Goal: Task Accomplishment & Management: Use online tool/utility

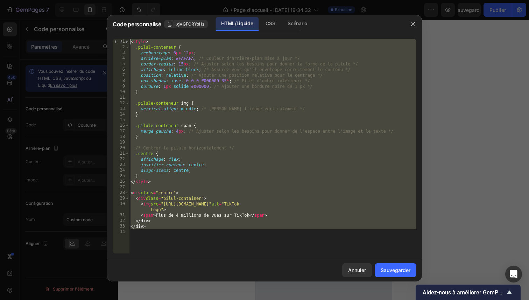
scroll to position [619, 0]
click at [411, 22] on icon "button" at bounding box center [413, 24] width 6 height 6
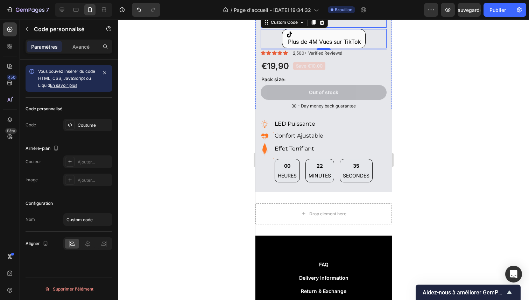
scroll to position [745, 0]
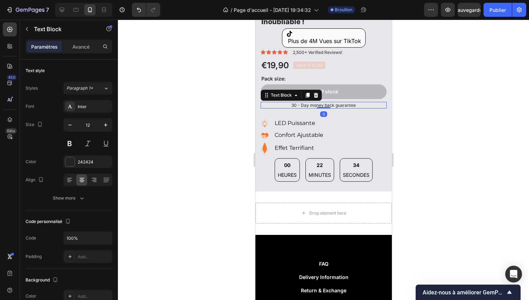
click at [324, 102] on p "30 - Day money back guarantee" at bounding box center [323, 105] width 124 height 6
click at [314, 94] on div at bounding box center [315, 95] width 8 height 8
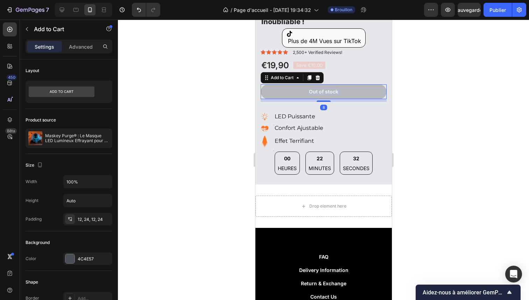
click at [312, 89] on div "Out of stock" at bounding box center [322, 91] width 29 height 6
click at [319, 88] on div "Out of stock" at bounding box center [322, 91] width 29 height 6
click at [319, 88] on p "Out of stock" at bounding box center [322, 91] width 29 height 6
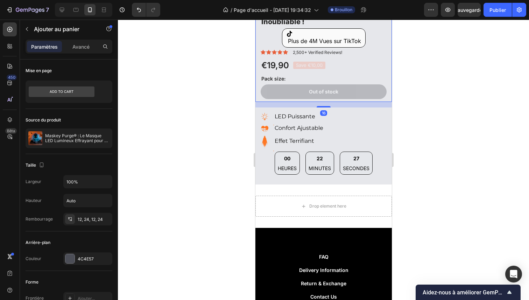
click at [363, 69] on div "Maskey Purge® : Le Masque LED Lumineux Effrayant pour un [DATE] Inoubliable ! P…" at bounding box center [323, 49] width 126 height 103
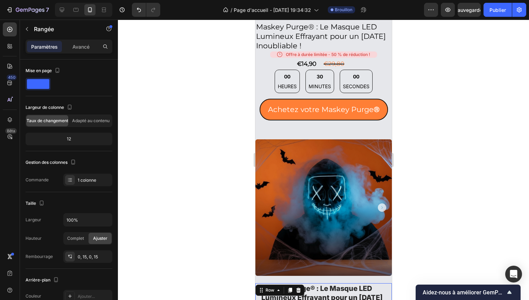
scroll to position [459, 0]
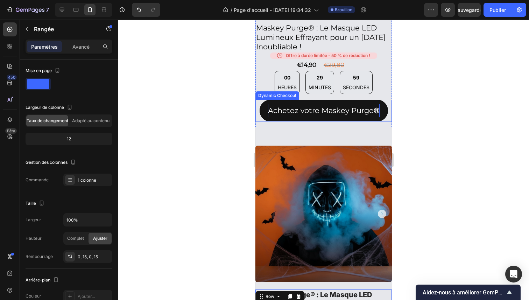
click at [335, 106] on p "Achetez votre Maskey Purge ®" at bounding box center [323, 110] width 112 height 13
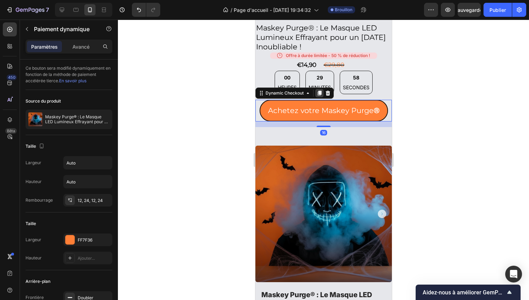
click at [317, 91] on icon at bounding box center [319, 93] width 4 height 5
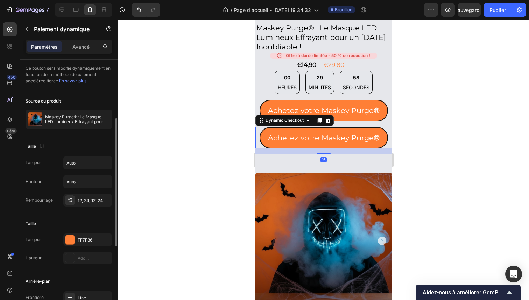
scroll to position [40, 0]
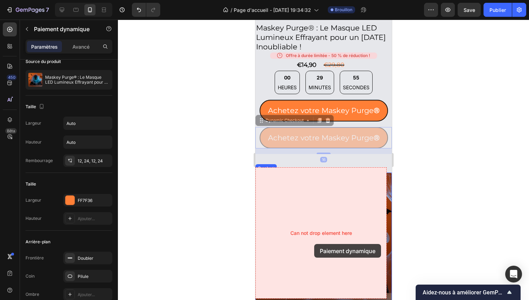
drag, startPoint x: 295, startPoint y: 115, endPoint x: 314, endPoint y: 244, distance: 130.0
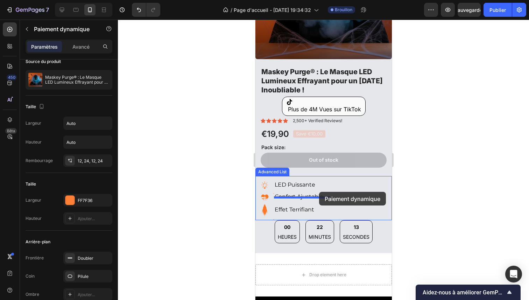
scroll to position [706, 0]
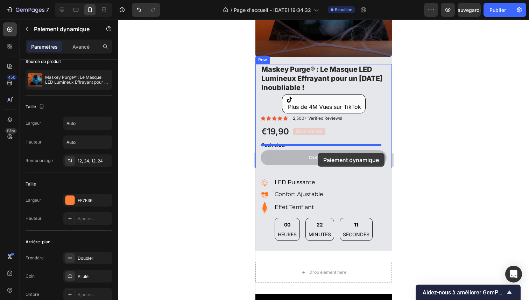
drag, startPoint x: 295, startPoint y: 115, endPoint x: 317, endPoint y: 153, distance: 43.2
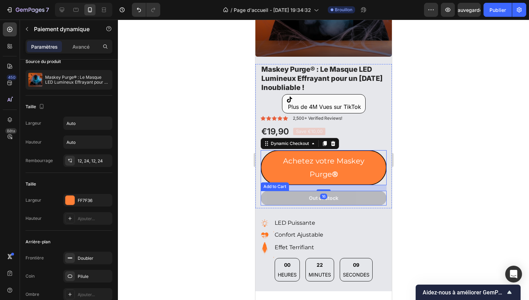
click at [337, 191] on button "Out of stock" at bounding box center [323, 198] width 126 height 15
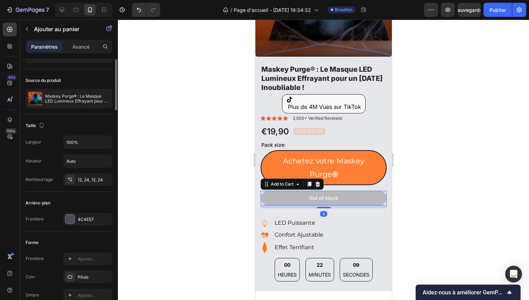
scroll to position [0, 0]
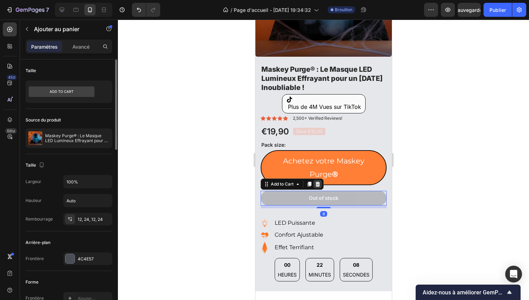
click at [319, 181] on div at bounding box center [317, 184] width 8 height 8
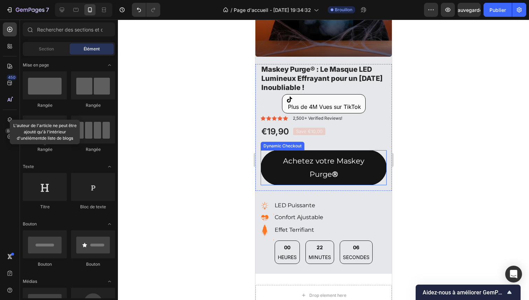
click at [360, 177] on button "Achetez votre Maskey Purge ®" at bounding box center [323, 167] width 126 height 35
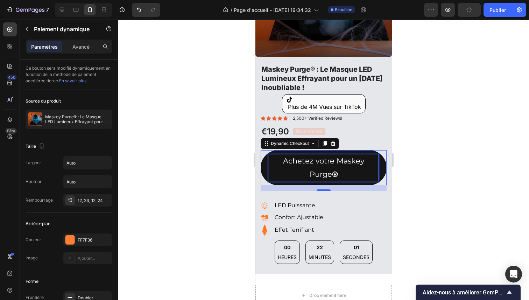
click at [339, 168] on p "Achetez votre Maskey Purge ®" at bounding box center [323, 167] width 109 height 27
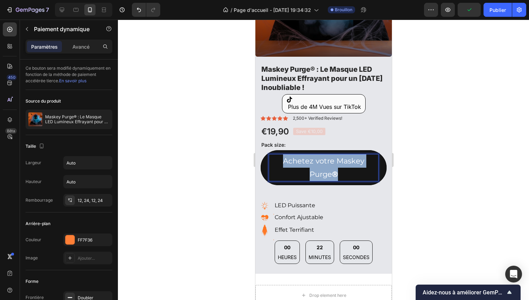
drag, startPoint x: 339, startPoint y: 168, endPoint x: 279, endPoint y: 154, distance: 61.5
click at [279, 154] on p "Achetez votre Maskey Purge ®" at bounding box center [323, 167] width 109 height 27
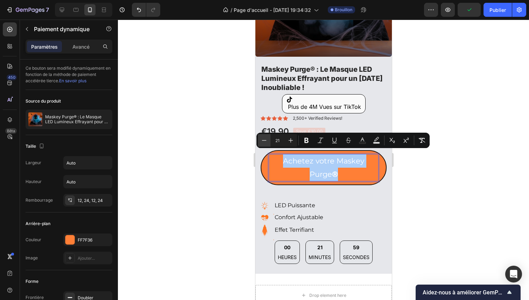
click at [260, 142] on icon "Editor contextual toolbar" at bounding box center [263, 140] width 7 height 7
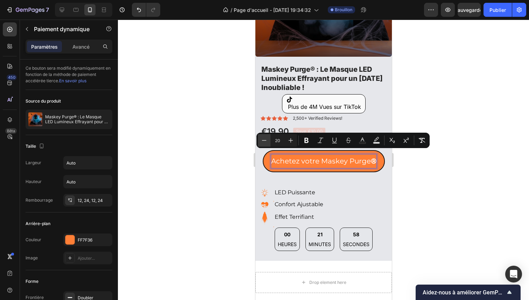
click at [260, 142] on icon "Barre d'outils contextuelle de l'éditeur" at bounding box center [263, 140] width 7 height 7
type input "18"
click at [240, 147] on div at bounding box center [323, 160] width 411 height 280
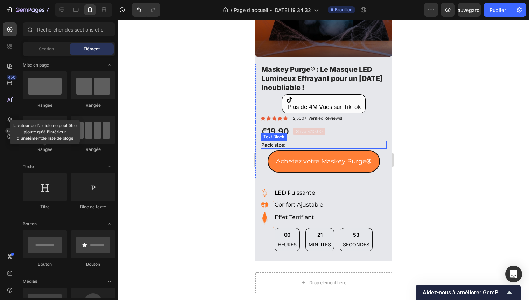
click at [272, 142] on p "Pack size:" at bounding box center [323, 145] width 124 height 6
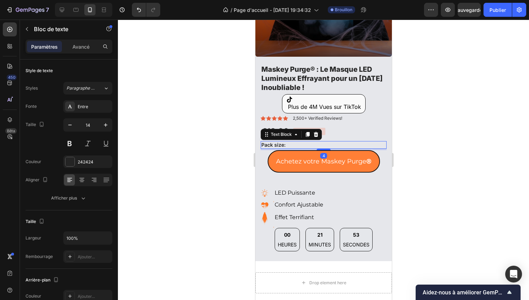
click at [272, 142] on p "Pack size:" at bounding box center [323, 145] width 124 height 6
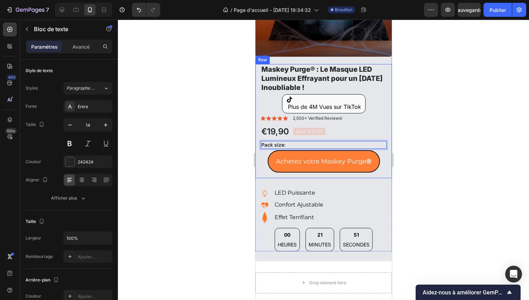
click at [237, 154] on div at bounding box center [323, 160] width 411 height 280
click at [314, 142] on p "Pack size:" at bounding box center [323, 145] width 124 height 6
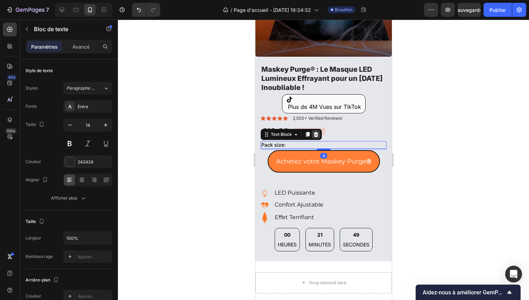
click at [316, 132] on icon at bounding box center [315, 134] width 5 height 5
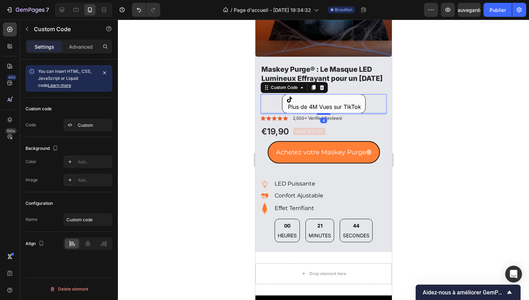
click at [344, 97] on div "Plus de 4M Vues sur TikTok" at bounding box center [323, 103] width 84 height 19
click at [88, 45] on font "Avancé" at bounding box center [80, 47] width 17 height 6
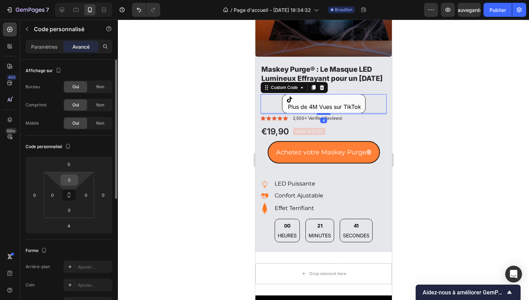
click at [77, 177] on div "0" at bounding box center [68, 179] width 17 height 11
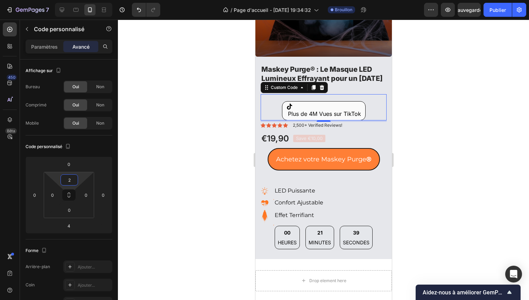
type input "0"
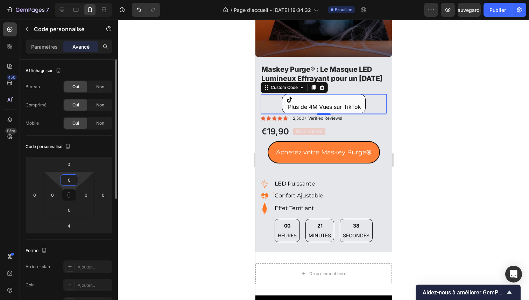
click at [80, 0] on html "7 / Page d'accueil - [DATE] 19:34:32 Brouillon Aperçu Sauvegarder Publier 450 B…" at bounding box center [264, 0] width 529 height 0
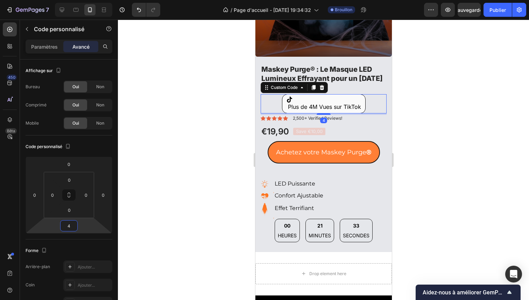
type input "6"
click at [81, 0] on html "7 / Page d'accueil - [DATE] 19:34:32 Brouillon Aperçu Sauvegarder Publier 450 B…" at bounding box center [264, 0] width 529 height 0
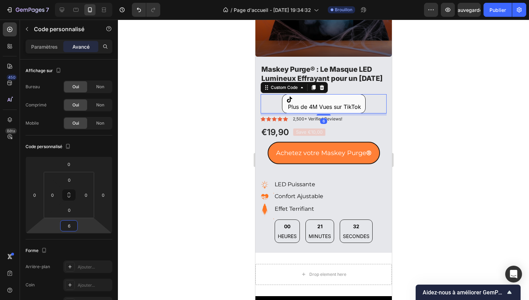
click at [164, 162] on div at bounding box center [323, 160] width 411 height 280
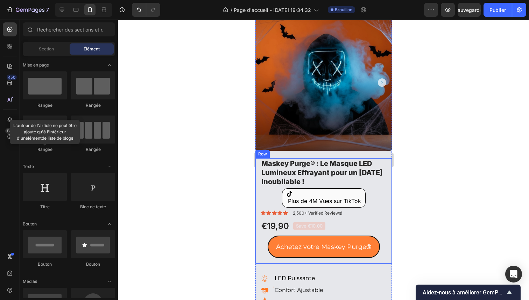
scroll to position [595, 0]
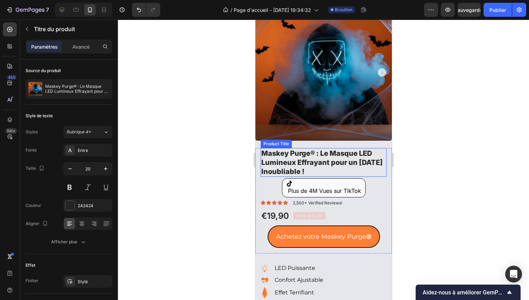
click at [303, 153] on h1 "Maskey Purge® : Le Masque LED Lumineux Effrayant pour un [DATE] Inoubliable !" at bounding box center [323, 162] width 126 height 29
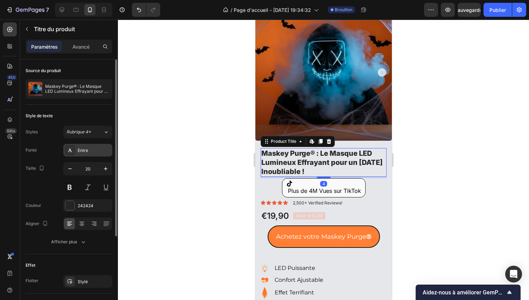
click at [85, 149] on font "Entre" at bounding box center [83, 150] width 10 height 5
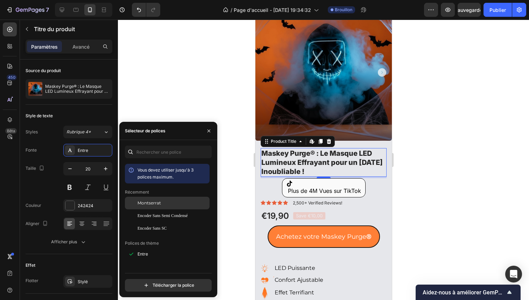
click at [158, 203] on font "Montserrat" at bounding box center [148, 202] width 23 height 5
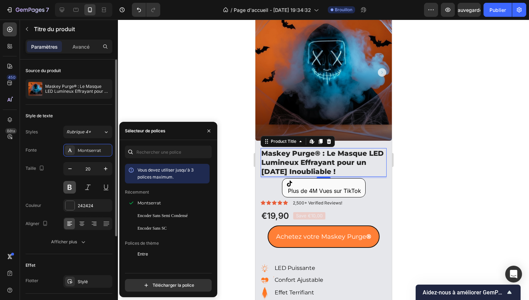
click at [70, 188] on button at bounding box center [69, 187] width 13 height 13
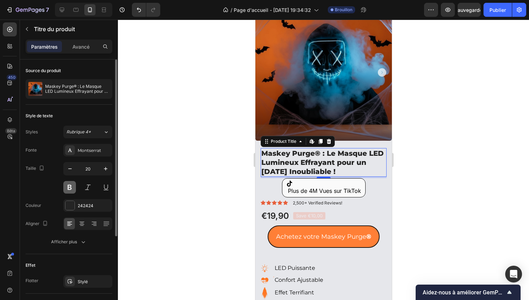
click at [72, 187] on button at bounding box center [69, 187] width 13 height 13
click at [294, 152] on h1 "Maskey Purge® : Le Masque LED Lumineux Effrayant pour un [DATE] Inoubliable !" at bounding box center [323, 162] width 126 height 29
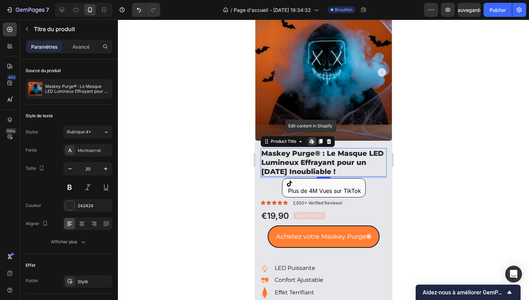
click at [294, 152] on h1 "Maskey Purge® : Le Masque LED Lumineux Effrayant pour un [DATE] Inoubliable !" at bounding box center [323, 162] width 126 height 29
click at [307, 157] on h1 "Maskey Purge® : Le Masque LED Lumineux Effrayant pour un [DATE] Inoubliable !" at bounding box center [323, 162] width 126 height 29
click at [212, 149] on div at bounding box center [323, 160] width 411 height 280
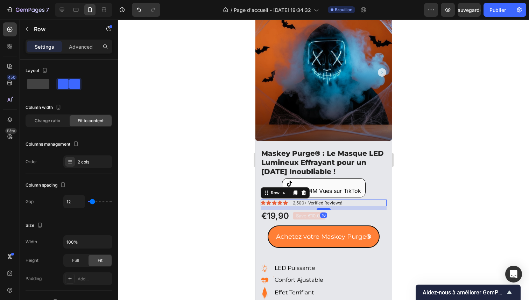
click at [359, 200] on div "Icon Icon Icon Icon Icon Icon List 2,500+ Verified Reviews! Text Block Row 10" at bounding box center [323, 202] width 126 height 7
click at [408, 206] on div at bounding box center [323, 160] width 411 height 280
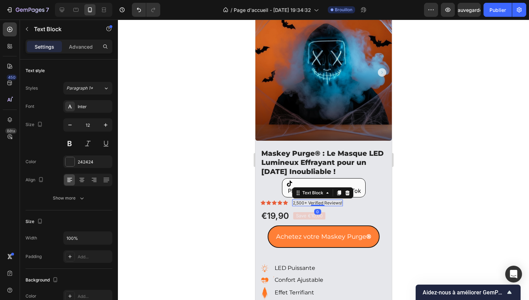
click at [322, 200] on p "2,500+ Verified Reviews!" at bounding box center [316, 203] width 49 height 6
click at [316, 200] on p "2,500+ Verified Reviews!" at bounding box center [316, 203] width 49 height 6
click at [317, 200] on p "2,500+ Verified Reviews!" at bounding box center [316, 203] width 49 height 6
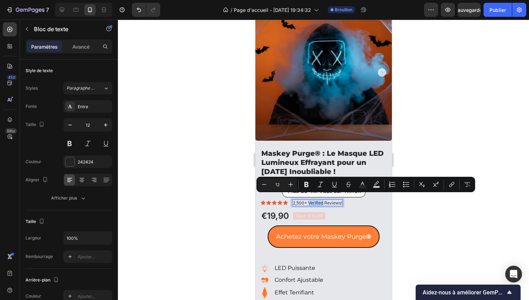
click at [315, 200] on p "2,500+ Verified Reviews!" at bounding box center [316, 203] width 49 height 6
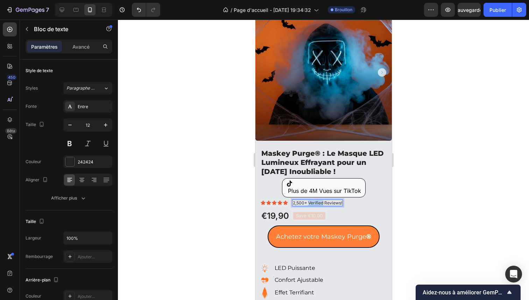
click at [315, 200] on p "2,500+ Verified Reviews!" at bounding box center [316, 203] width 49 height 6
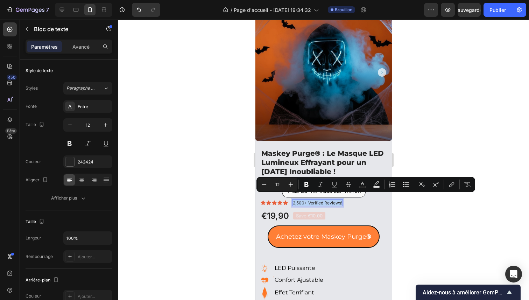
click at [314, 200] on p "2,500+ Verified Reviews!" at bounding box center [316, 203] width 49 height 6
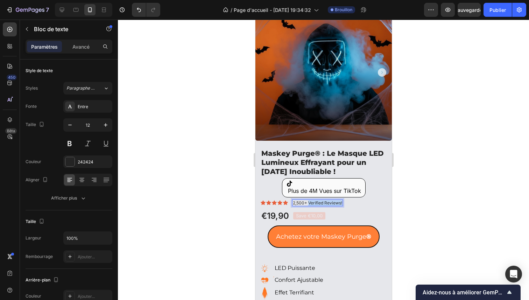
drag, startPoint x: 308, startPoint y: 196, endPoint x: 342, endPoint y: 198, distance: 33.6
click at [342, 199] on div "2,500+ Verified Reviews!" at bounding box center [317, 202] width 51 height 7
click at [224, 193] on div at bounding box center [323, 160] width 411 height 280
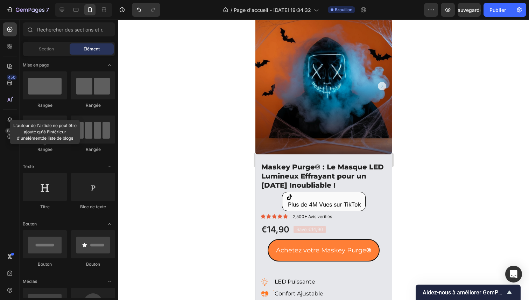
scroll to position [581, 0]
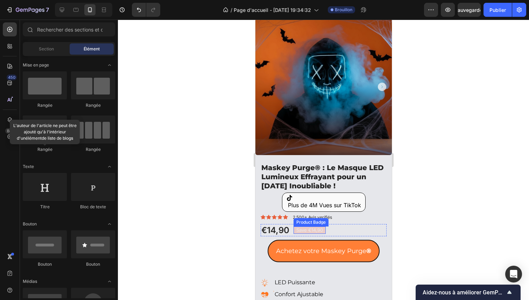
click at [312, 227] on pre "Save €14,90" at bounding box center [309, 229] width 32 height 7
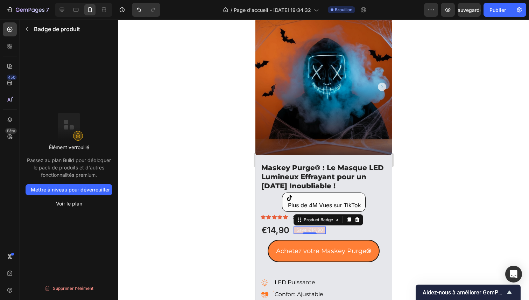
click at [223, 212] on div at bounding box center [323, 160] width 411 height 280
click at [320, 226] on pre "Save €14,90" at bounding box center [309, 229] width 32 height 7
click at [357, 217] on icon at bounding box center [357, 219] width 5 height 5
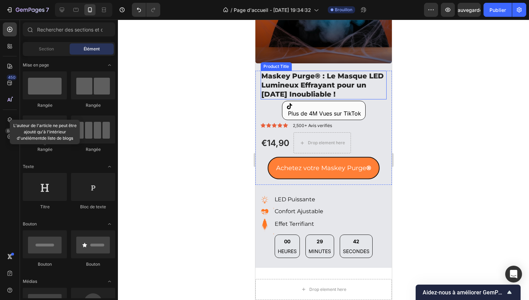
scroll to position [675, 0]
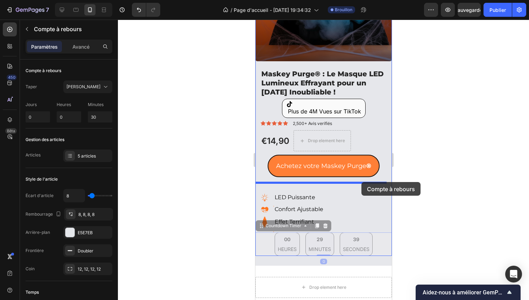
drag, startPoint x: 373, startPoint y: 236, endPoint x: 361, endPoint y: 182, distance: 55.1
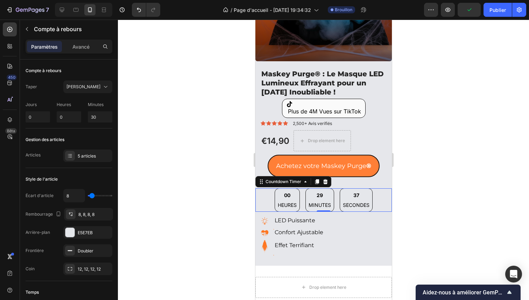
click at [446, 187] on div at bounding box center [323, 160] width 411 height 280
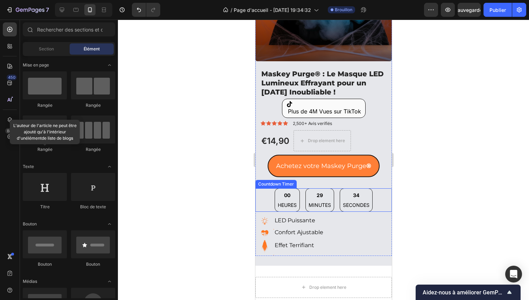
click at [371, 189] on div "00 HEURES 29 MINUTES 34 SECONDES" at bounding box center [323, 199] width 136 height 23
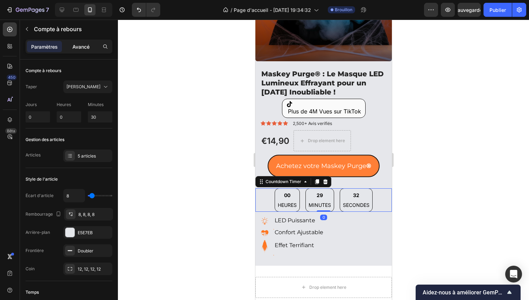
click at [85, 50] on p "Avancé" at bounding box center [80, 46] width 17 height 7
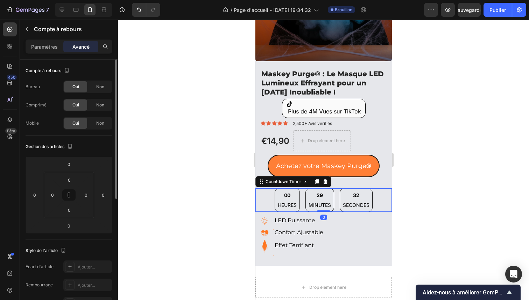
click at [100, 96] on div "Bureau Oui Non Comprimé Oui Non Mobile Oui Non" at bounding box center [69, 104] width 87 height 49
click at [100, 88] on font "Non" at bounding box center [100, 86] width 8 height 5
click at [100, 106] on font "Non" at bounding box center [100, 104] width 8 height 5
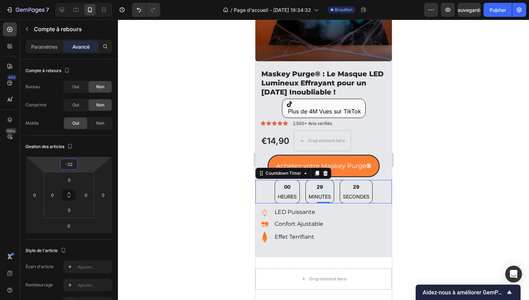
type input "-20"
drag, startPoint x: 88, startPoint y: 162, endPoint x: 88, endPoint y: 165, distance: 3.5
click at [88, 0] on html "7 / Page d'accueil - [DATE] 19:34:32 Brouillon Aperçu Sauvegarder Publier 450 B…" at bounding box center [264, 0] width 529 height 0
click at [178, 155] on div at bounding box center [323, 160] width 411 height 280
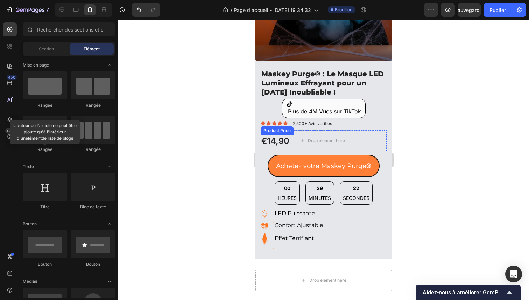
click at [287, 135] on div "€14,90" at bounding box center [274, 141] width 29 height 12
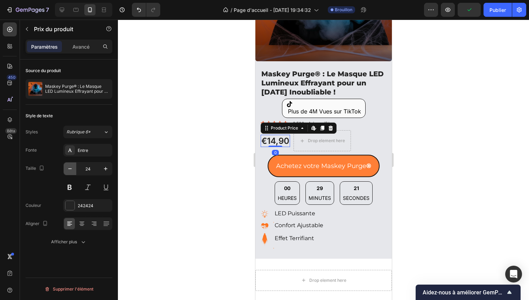
click at [74, 168] on button "button" at bounding box center [70, 168] width 13 height 13
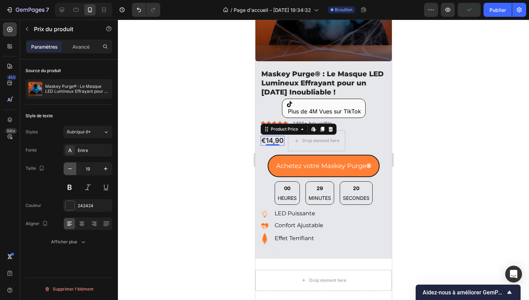
click at [74, 168] on button "button" at bounding box center [70, 168] width 13 height 13
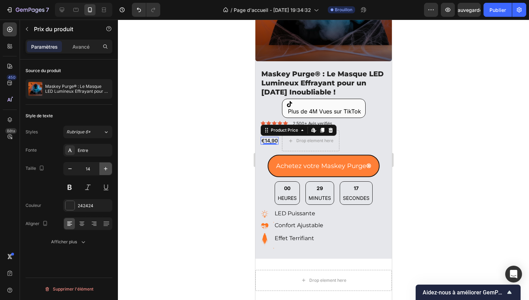
click at [102, 169] on icon "button" at bounding box center [105, 168] width 7 height 7
click at [102, 168] on icon "button" at bounding box center [105, 168] width 7 height 7
type input "17"
click at [180, 125] on div at bounding box center [323, 160] width 411 height 280
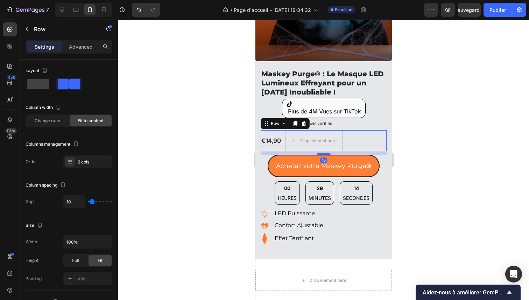
click at [355, 136] on div "€14,90 Product Price Product Price Drop element here Row 10" at bounding box center [323, 140] width 126 height 21
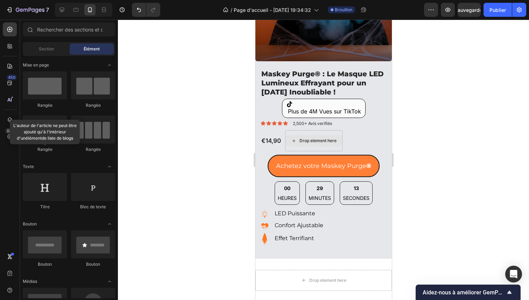
click at [333, 138] on div "Drop element here" at bounding box center [317, 141] width 37 height 6
click at [331, 130] on div "Drop element here" at bounding box center [313, 140] width 57 height 21
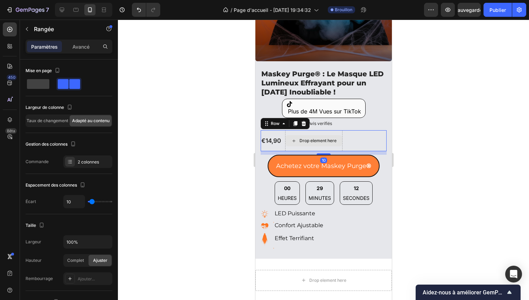
click at [326, 130] on div "Drop element here" at bounding box center [313, 140] width 57 height 21
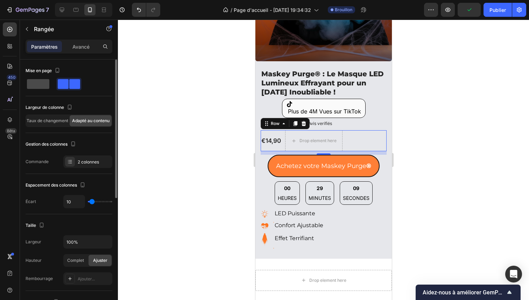
click at [42, 84] on span at bounding box center [38, 84] width 22 height 10
type input "0"
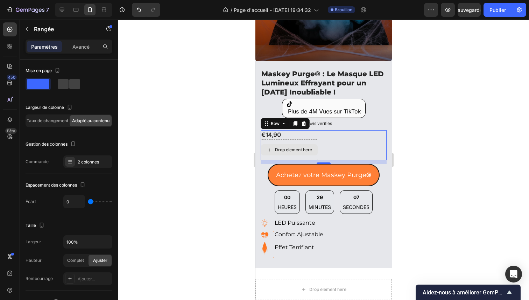
click at [292, 139] on div "Drop element here" at bounding box center [288, 149] width 57 height 21
click at [301, 121] on icon at bounding box center [303, 124] width 6 height 6
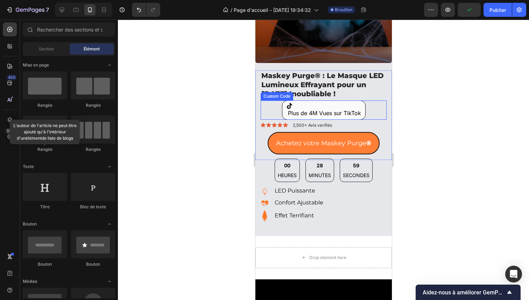
scroll to position [665, 0]
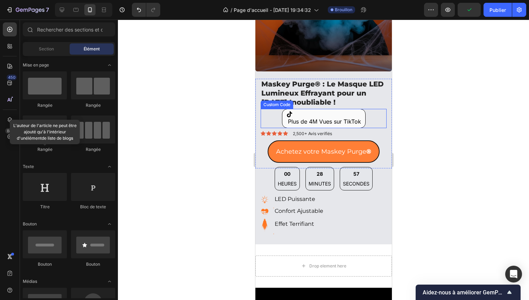
click at [363, 110] on div "Plus de 4M Vues sur TikTok" at bounding box center [323, 118] width 126 height 19
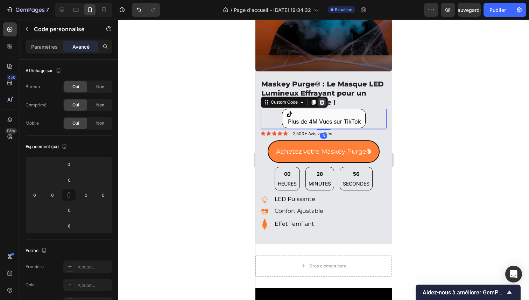
click at [323, 100] on div at bounding box center [321, 102] width 8 height 8
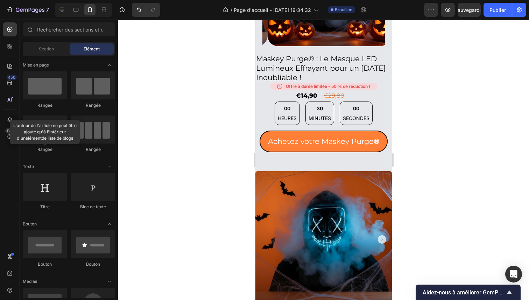
scroll to position [423, 0]
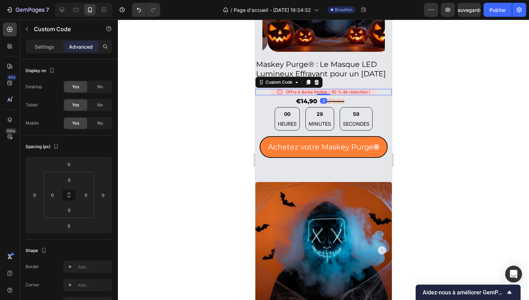
click at [327, 89] on div "Offre à durée limitée - 50 % de réduction !" at bounding box center [323, 92] width 107 height 6
click at [306, 79] on icon at bounding box center [308, 82] width 6 height 6
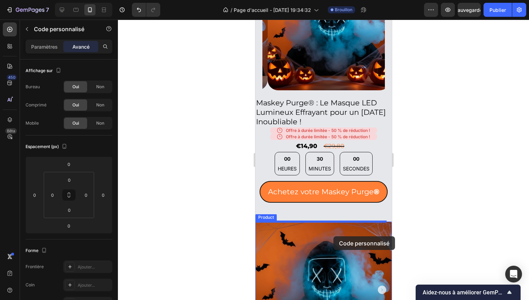
scroll to position [392, 0]
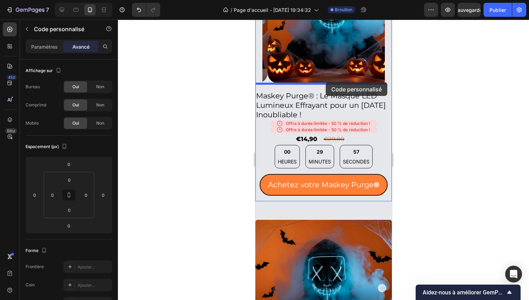
drag, startPoint x: 285, startPoint y: 85, endPoint x: 325, endPoint y: 82, distance: 40.3
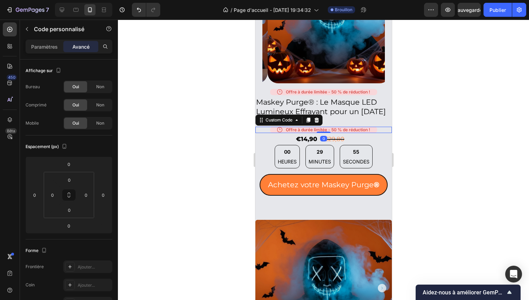
click at [349, 127] on div "Offre à durée limitée - 50 % de réduction !" at bounding box center [323, 130] width 107 height 6
click at [319, 117] on icon at bounding box center [316, 120] width 6 height 6
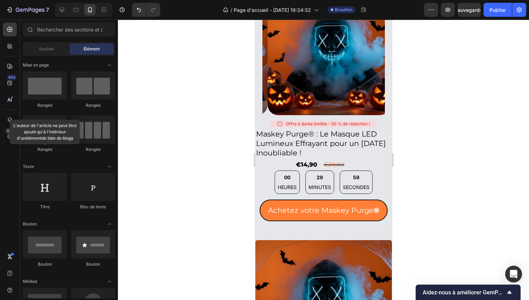
scroll to position [363, 0]
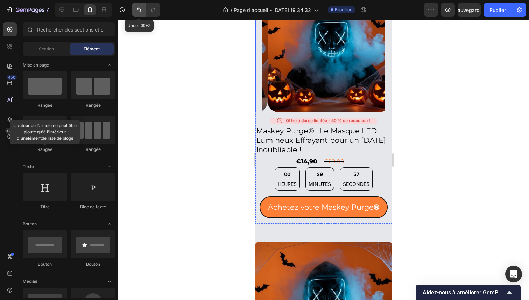
click at [140, 11] on icon "Annuler/Rétablir" at bounding box center [139, 10] width 4 height 5
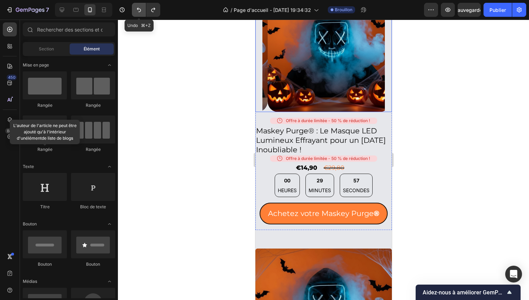
click at [140, 11] on icon "Annuler/Rétablir" at bounding box center [139, 10] width 4 height 5
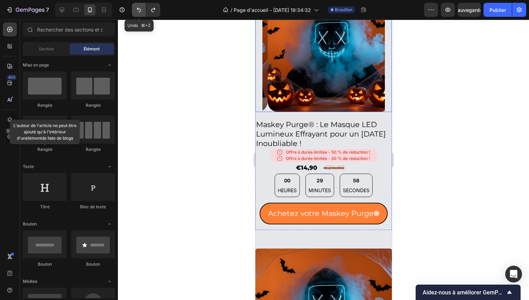
click at [140, 11] on icon "Annuler/Rétablir" at bounding box center [139, 10] width 4 height 5
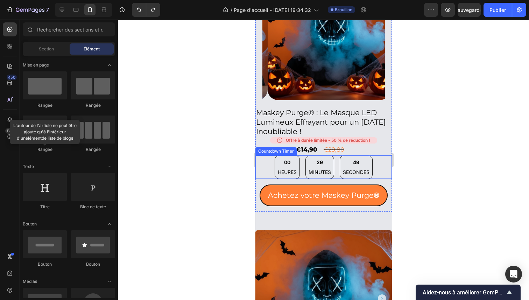
scroll to position [386, 0]
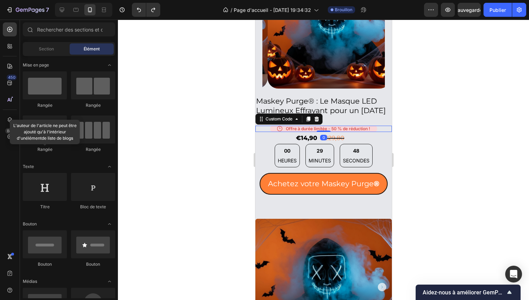
click at [294, 126] on div "Offre à durée limitée - 50 % de réduction !" at bounding box center [323, 129] width 107 height 6
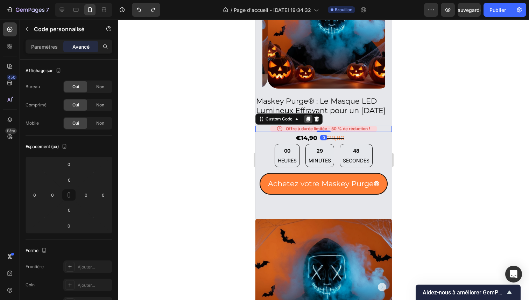
click at [306, 116] on icon at bounding box center [308, 118] width 4 height 5
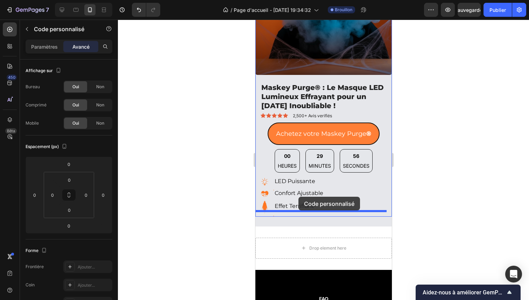
scroll to position [680, 0]
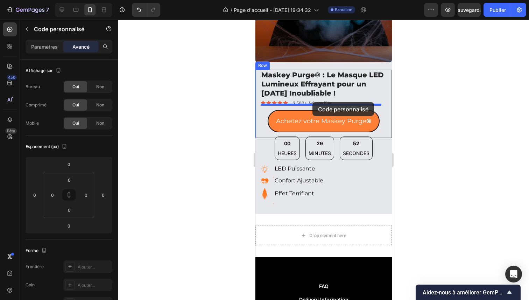
drag, startPoint x: 287, startPoint y: 121, endPoint x: 312, endPoint y: 102, distance: 31.0
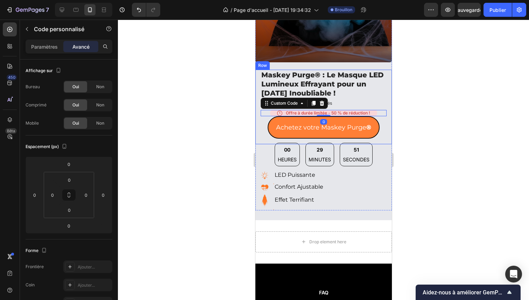
click at [432, 121] on div at bounding box center [323, 160] width 411 height 280
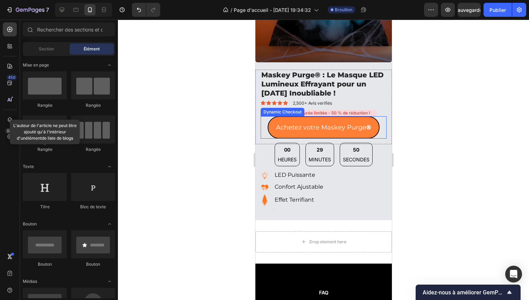
click at [375, 116] on div "Achetez votre Maskey Purge ®" at bounding box center [323, 127] width 126 height 22
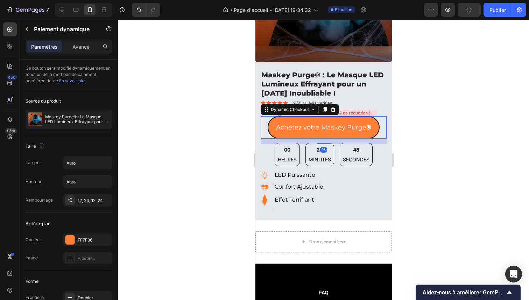
click at [77, 54] on div "Paramètres Avancé" at bounding box center [69, 50] width 98 height 20
click at [79, 48] on font "Avancé" at bounding box center [80, 47] width 17 height 6
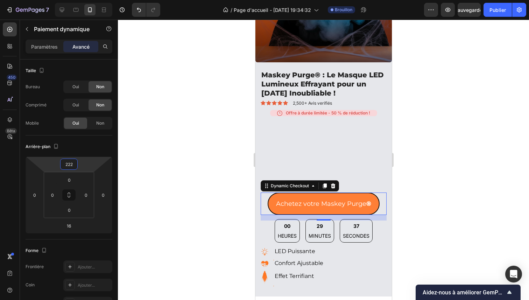
type input "224"
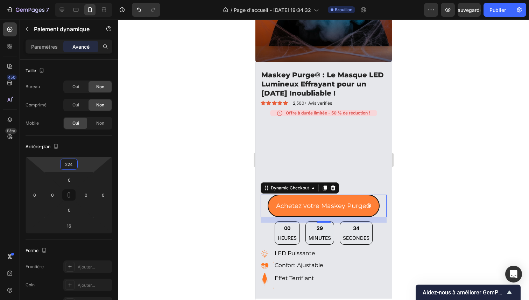
drag, startPoint x: 85, startPoint y: 163, endPoint x: 84, endPoint y: 124, distance: 38.8
click at [84, 0] on html "7 / Page d'accueil - [DATE] 19:34:32 Brouillon Aperçu Sauvegarder Publier 450 B…" at bounding box center [264, 0] width 529 height 0
click at [198, 77] on div at bounding box center [323, 160] width 411 height 280
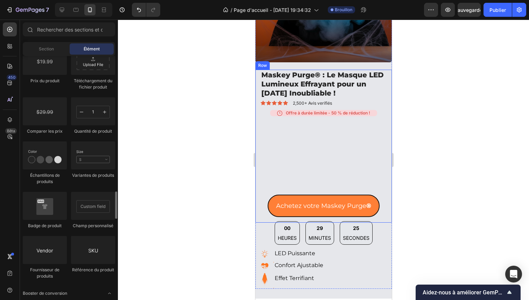
scroll to position [1197, 0]
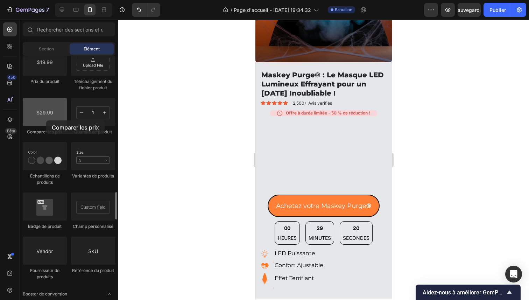
drag, startPoint x: 61, startPoint y: 128, endPoint x: 46, endPoint y: 120, distance: 17.0
click at [46, 120] on div at bounding box center [45, 112] width 44 height 28
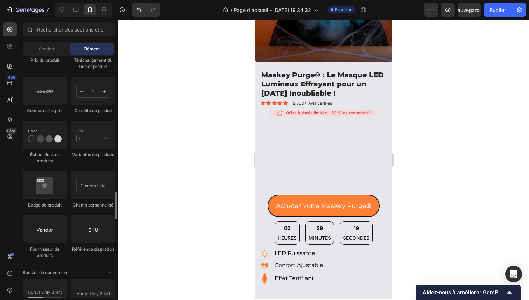
scroll to position [1217, 0]
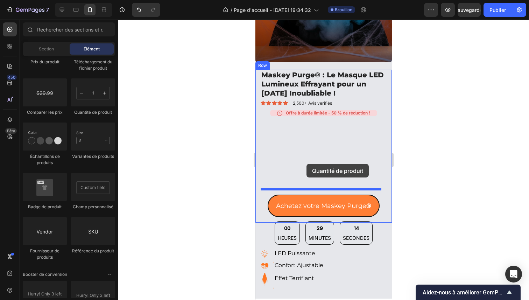
drag, startPoint x: 357, startPoint y: 134, endPoint x: 306, endPoint y: 164, distance: 59.1
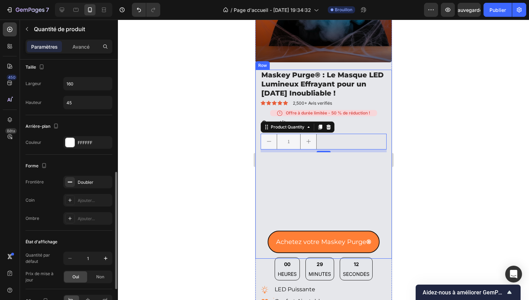
scroll to position [315, 0]
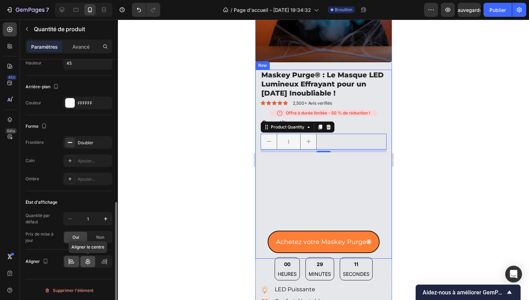
click at [88, 262] on icon at bounding box center [87, 261] width 7 height 7
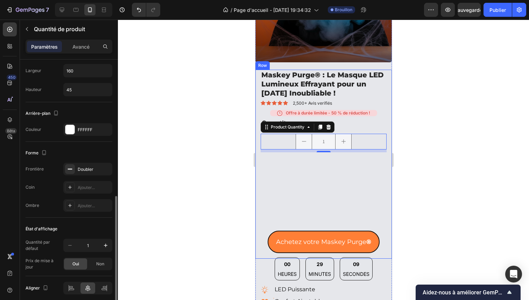
scroll to position [284, 0]
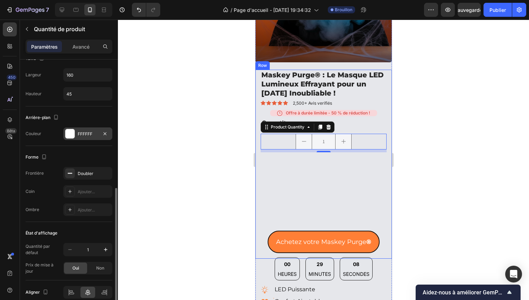
click at [71, 136] on div at bounding box center [69, 133] width 9 height 9
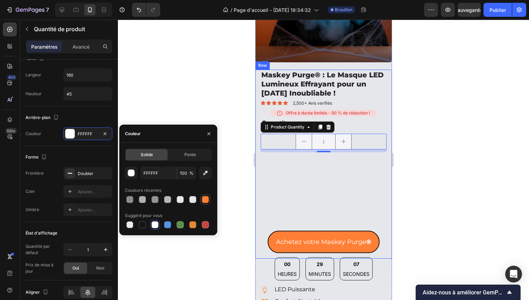
click at [208, 200] on div at bounding box center [205, 199] width 7 height 7
click at [193, 223] on div at bounding box center [192, 224] width 7 height 7
click at [203, 176] on icon "button" at bounding box center [205, 172] width 7 height 7
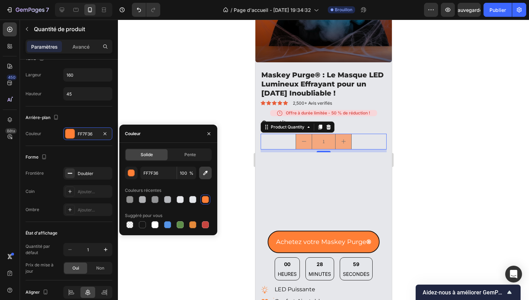
click at [209, 173] on button "button" at bounding box center [205, 172] width 13 height 13
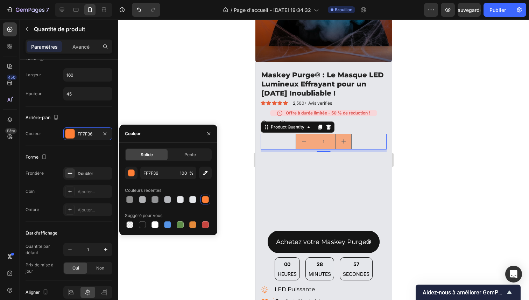
type input "FE7E37"
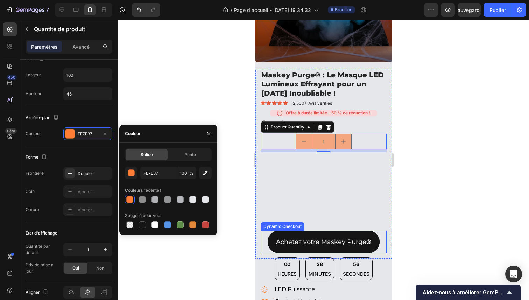
scroll to position [0, 0]
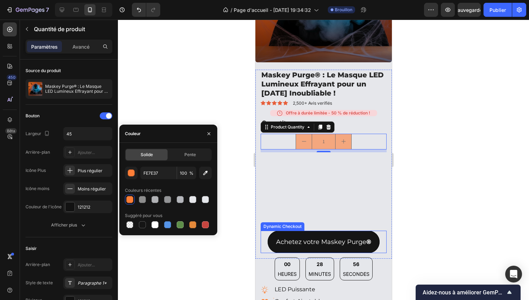
click at [317, 230] on button "Achetez votre Maskey Purge ®" at bounding box center [323, 241] width 112 height 22
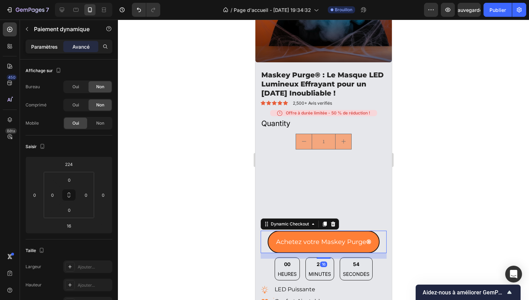
click at [43, 48] on font "Paramètres" at bounding box center [44, 47] width 27 height 6
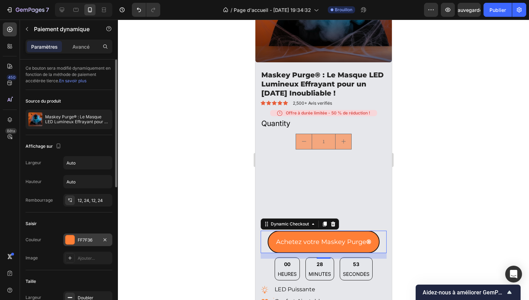
click at [83, 240] on font "FF7F36" at bounding box center [85, 239] width 15 height 5
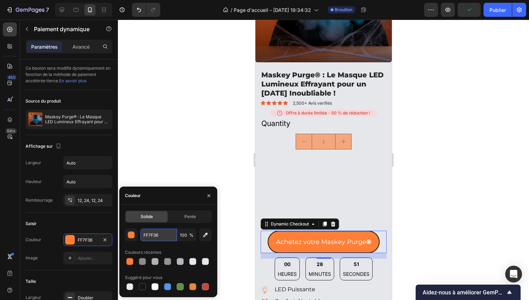
click at [152, 238] on input "FF7F36" at bounding box center [158, 234] width 36 height 13
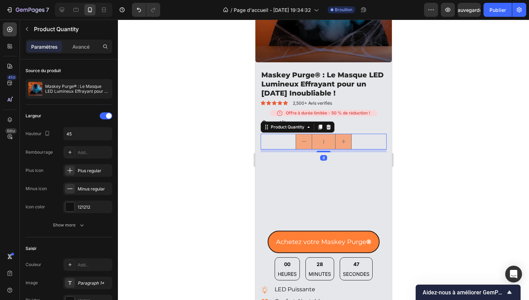
click at [313, 137] on input "1" at bounding box center [323, 141] width 24 height 15
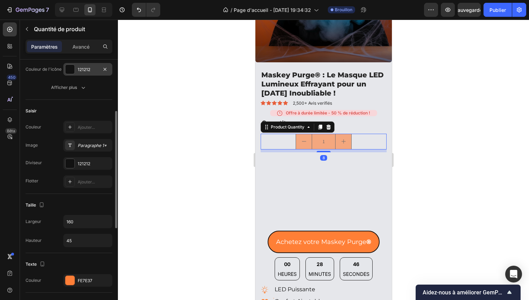
scroll to position [166, 0]
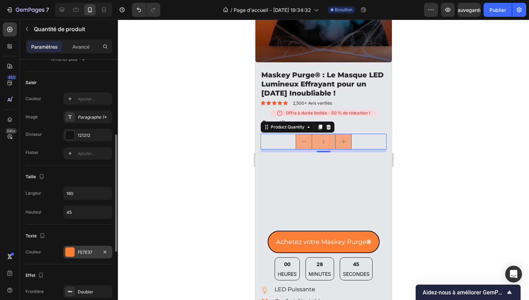
click at [84, 250] on font "FE7E37" at bounding box center [85, 251] width 15 height 5
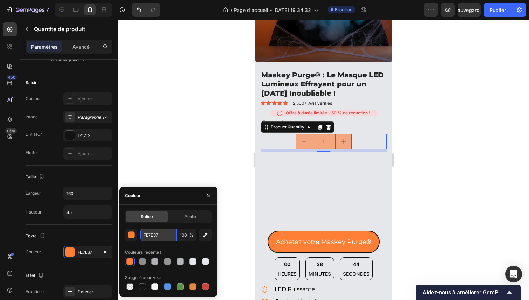
click at [149, 234] on input "FE7E37" at bounding box center [158, 234] width 36 height 13
paste input "F7F36"
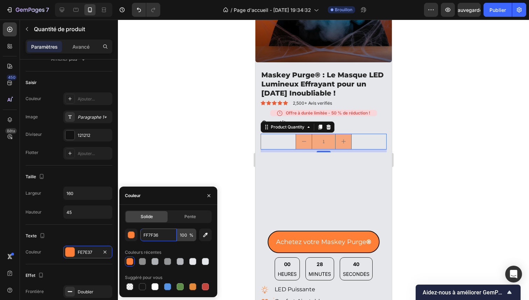
type input "FF7F36"
click at [194, 144] on div at bounding box center [323, 160] width 411 height 280
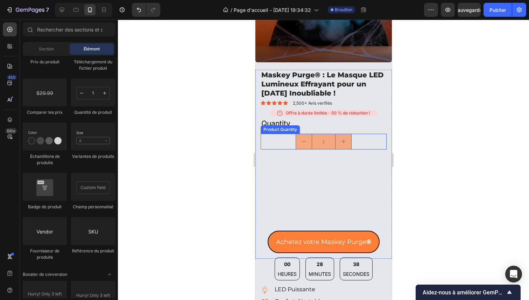
click at [327, 139] on input "1" at bounding box center [323, 141] width 24 height 15
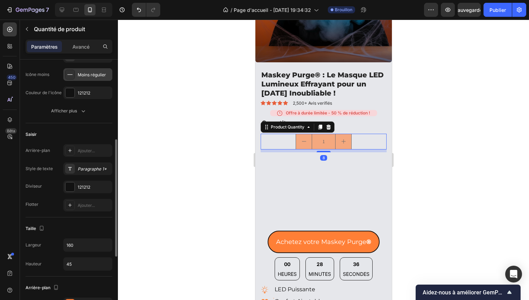
scroll to position [150, 0]
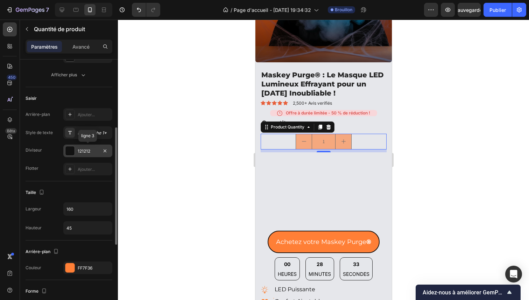
click at [90, 150] on font "121212" at bounding box center [84, 150] width 13 height 5
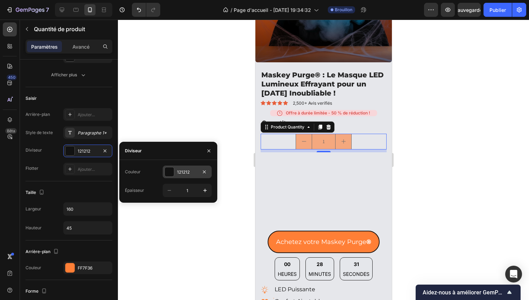
click at [171, 171] on div at bounding box center [169, 171] width 9 height 9
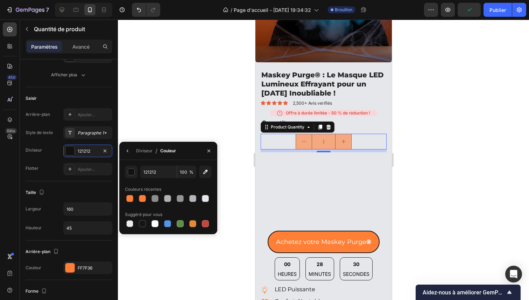
click at [217, 208] on div at bounding box center [323, 160] width 411 height 280
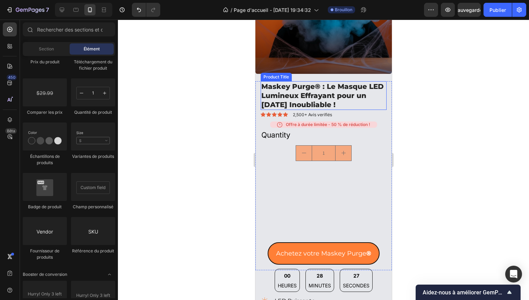
scroll to position [665, 0]
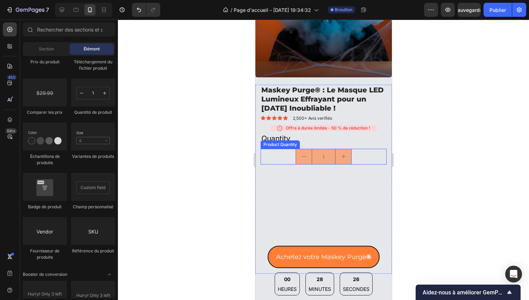
click at [284, 153] on div "1" at bounding box center [323, 157] width 126 height 16
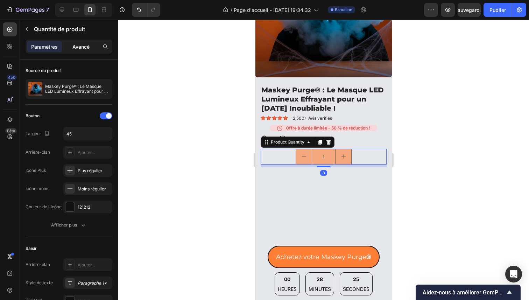
click at [77, 49] on font "Avancé" at bounding box center [80, 47] width 17 height 6
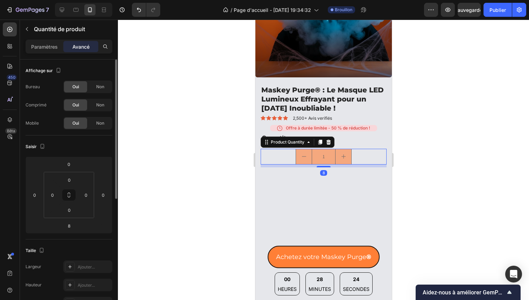
click at [95, 111] on div "Oui Non" at bounding box center [87, 105] width 49 height 13
click at [95, 104] on div "Non" at bounding box center [99, 104] width 23 height 11
click at [96, 88] on font "Non" at bounding box center [100, 86] width 8 height 5
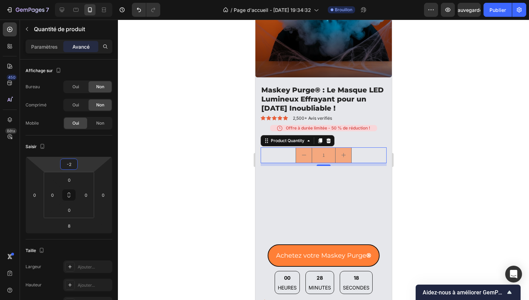
type input "0"
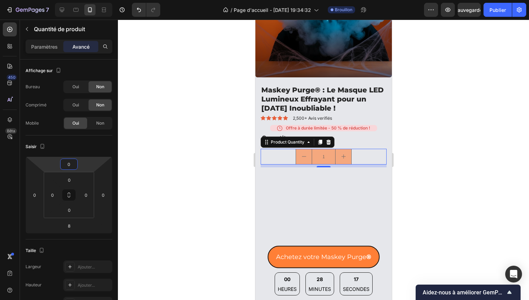
drag, startPoint x: 82, startPoint y: 164, endPoint x: 78, endPoint y: 164, distance: 4.5
click at [78, 0] on html "7 / Page d'accueil - [DATE] 19:34:32 Brouillon Aperçu Sauvegarder Publier 450 B…" at bounding box center [264, 0] width 529 height 0
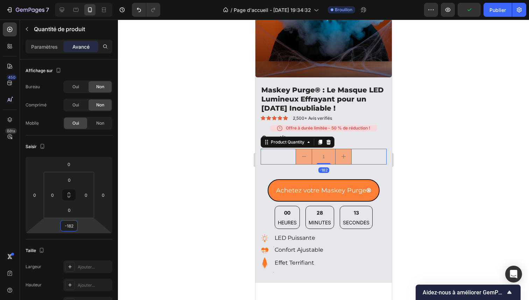
type input "-178"
drag, startPoint x: 81, startPoint y: 225, endPoint x: 81, endPoint y: 257, distance: 32.5
click at [81, 0] on html "7 / Page d'accueil - [DATE] 19:34:32 Brouillon Aperçu Publier 450 Bêta Sections…" at bounding box center [264, 0] width 529 height 0
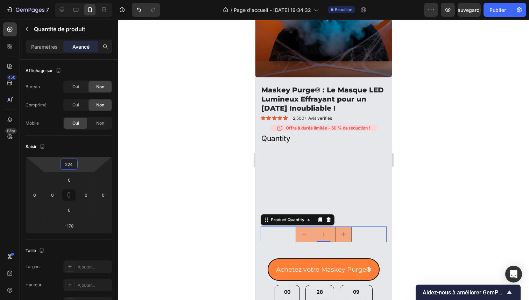
drag, startPoint x: 87, startPoint y: 166, endPoint x: 86, endPoint y: 127, distance: 39.5
click at [86, 0] on html "7 / Page d'accueil - [DATE] 19:34:32 Brouillon Aperçu Sauvegarder Publier 450 B…" at bounding box center [264, 0] width 529 height 0
type input "226"
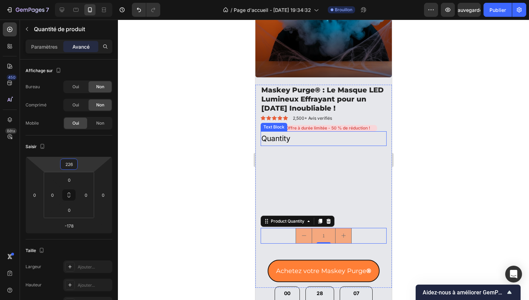
click at [283, 136] on div "Quantity" at bounding box center [323, 138] width 126 height 15
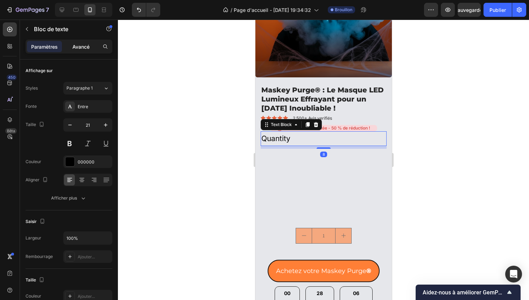
click at [80, 44] on font "Avancé" at bounding box center [80, 47] width 17 height 6
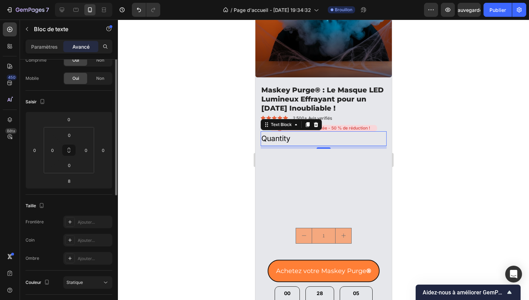
scroll to position [89, 0]
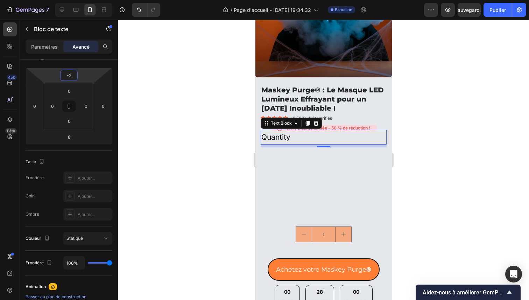
type input "0"
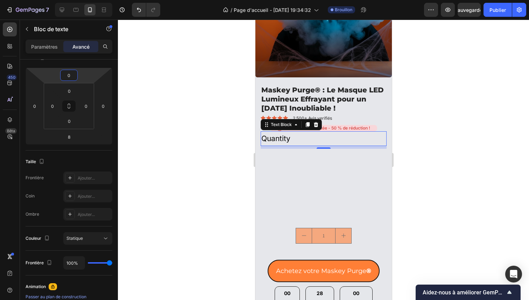
drag, startPoint x: 81, startPoint y: 77, endPoint x: 85, endPoint y: 77, distance: 3.8
click at [85, 0] on html "7 / Page d'accueil - [DATE] 19:34:32 Brouillon Aperçu Sauvegarder Publier 450 B…" at bounding box center [264, 0] width 529 height 0
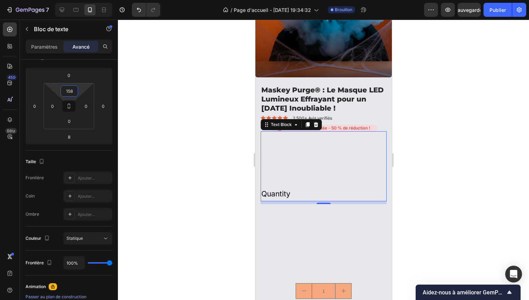
type input "156"
drag, startPoint x: 81, startPoint y: 90, endPoint x: 77, endPoint y: 62, distance: 27.6
click at [77, 0] on html "7 / Page d'accueil - [DATE] 19:34:32 Brouillon Aperçu Sauvegarder Publier 450 B…" at bounding box center [264, 0] width 529 height 0
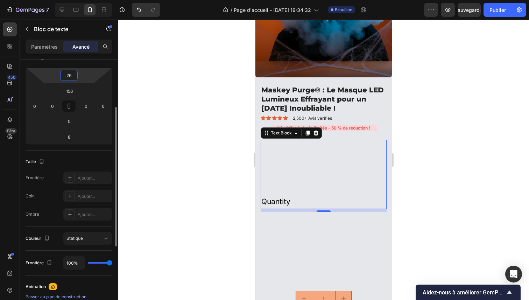
type input "28"
drag, startPoint x: 79, startPoint y: 78, endPoint x: 78, endPoint y: 73, distance: 5.0
click at [79, 0] on html "7 / Page d'accueil - [DATE] 19:34:32 Brouillon Aperçu Sauvegarder Publier 450 B…" at bounding box center [264, 0] width 529 height 0
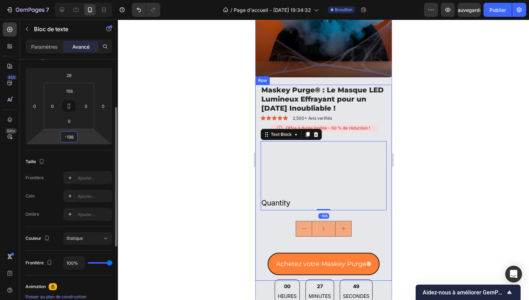
drag, startPoint x: 85, startPoint y: 129, endPoint x: 94, endPoint y: 164, distance: 35.7
click at [94, 0] on html "7 / Page d'accueil - [DATE] 19:34:32 Brouillon Aperçu Sauvegarder Publier 450 B…" at bounding box center [264, 0] width 529 height 0
type input "-194"
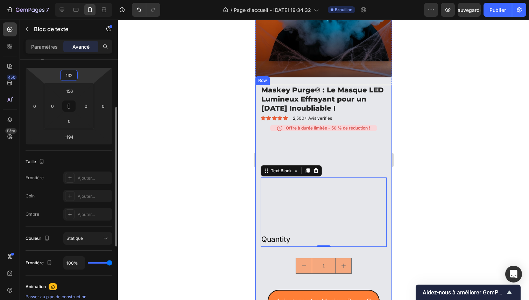
type input "130"
drag, startPoint x: 82, startPoint y: 77, endPoint x: 80, endPoint y: 59, distance: 17.6
click at [80, 0] on html "7 / Page d'accueil - [DATE] 19:34:32 Brouillon Aperçu Sauvegarder Publier 450 B…" at bounding box center [264, 0] width 529 height 0
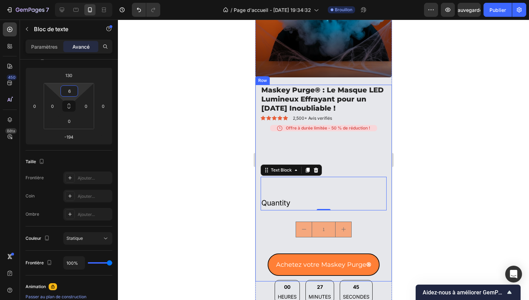
type input "0"
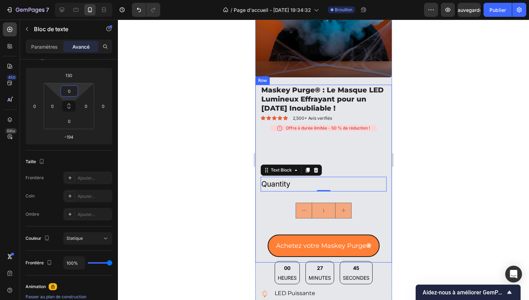
drag, startPoint x: 79, startPoint y: 89, endPoint x: 83, endPoint y: 119, distance: 30.4
click at [83, 0] on html "7 / Page d'accueil - [DATE] 19:34:32 Brouillon Aperçu Sauvegarder Publier 450 B…" at bounding box center [264, 0] width 529 height 0
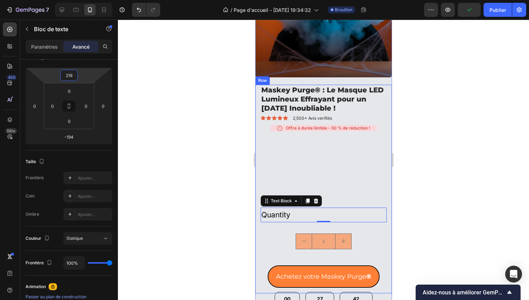
type input "220"
drag, startPoint x: 83, startPoint y: 76, endPoint x: 78, endPoint y: 60, distance: 16.5
click at [78, 0] on html "7 / Page d'accueil - [DATE] 19:34:32 Brouillon Aperçu Publier 450 Bêta Sections…" at bounding box center [264, 0] width 529 height 0
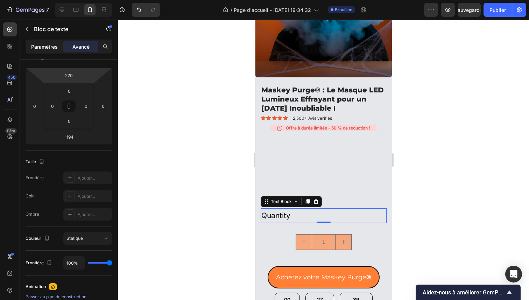
click at [49, 50] on div "Paramètres" at bounding box center [44, 46] width 35 height 11
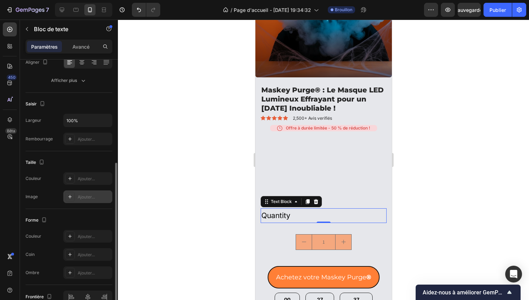
scroll to position [154, 0]
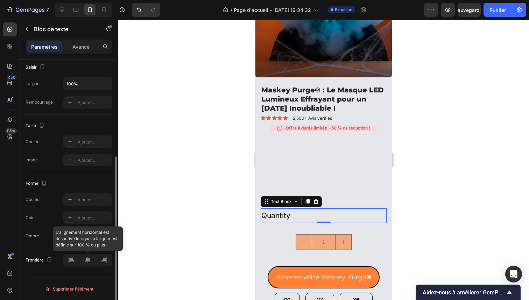
click at [87, 259] on div at bounding box center [87, 259] width 49 height 13
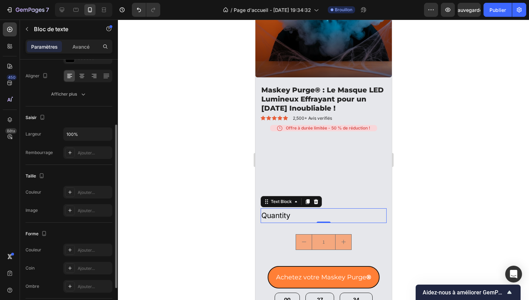
scroll to position [95, 0]
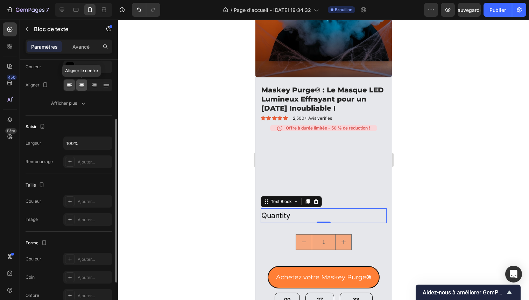
click at [84, 85] on icon at bounding box center [81, 84] width 7 height 7
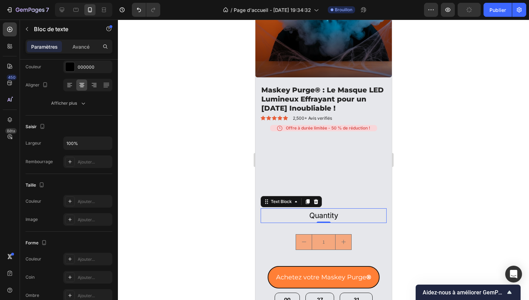
click at [325, 209] on div "Quantity" at bounding box center [323, 215] width 126 height 15
click at [325, 209] on p "Quantity" at bounding box center [323, 215] width 124 height 13
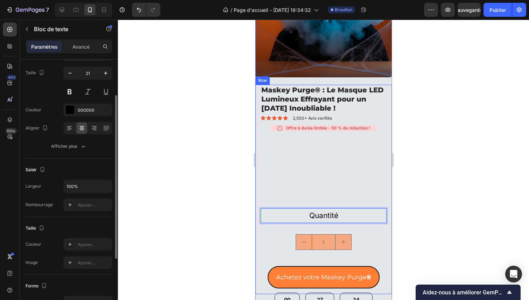
scroll to position [46, 0]
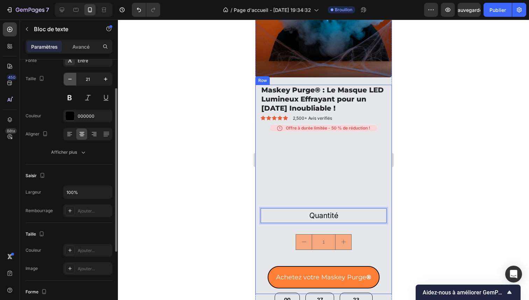
click at [72, 76] on icon "button" at bounding box center [69, 79] width 7 height 7
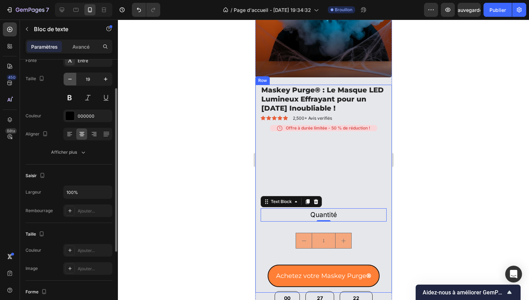
click at [72, 76] on icon "button" at bounding box center [69, 79] width 7 height 7
type input "17"
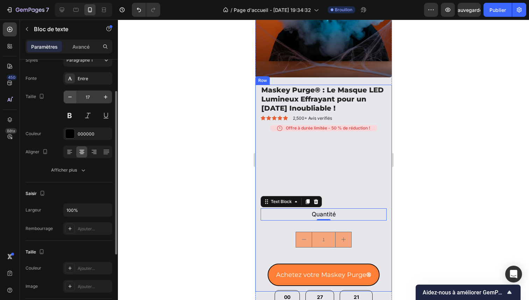
scroll to position [21, 0]
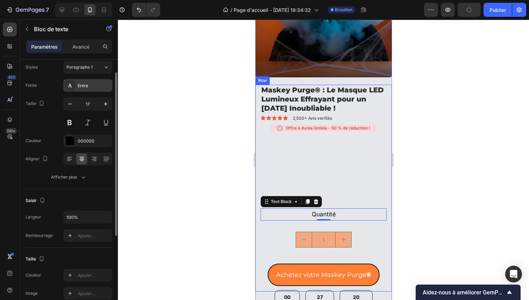
click at [79, 83] on font "Entre" at bounding box center [83, 85] width 10 height 5
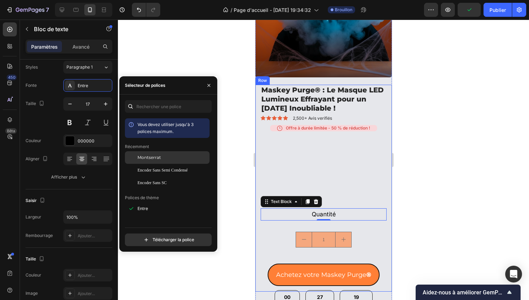
click at [154, 161] on div "Montserrat" at bounding box center [167, 157] width 85 height 13
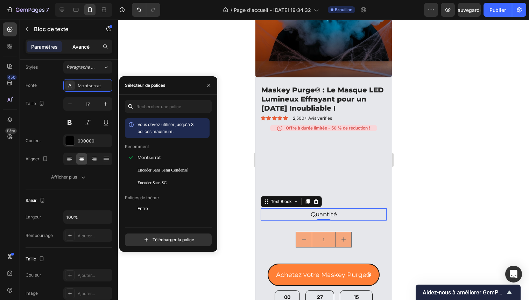
click at [89, 49] on font "Avancé" at bounding box center [80, 47] width 17 height 6
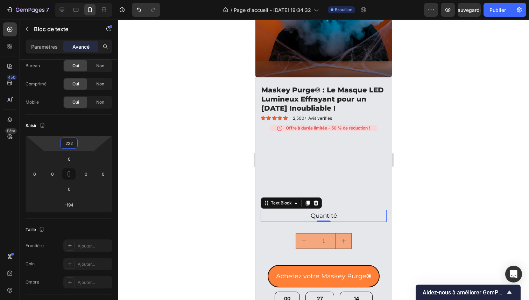
type input "220"
click at [81, 0] on html "7 / Page d'accueil - [DATE] 19:34:32 Brouillon Aperçu Sauvegarder Publier 450 B…" at bounding box center [264, 0] width 529 height 0
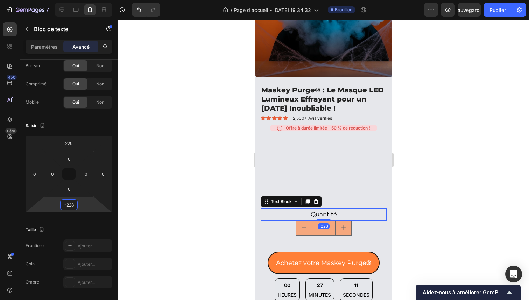
type input "-230"
drag, startPoint x: 86, startPoint y: 205, endPoint x: 87, endPoint y: 212, distance: 6.4
click at [87, 0] on html "7 / Page d'accueil - [DATE] 19:34:32 Brouillon Aperçu Sauvegarder Publier 450 B…" at bounding box center [264, 0] width 529 height 0
click at [194, 228] on div at bounding box center [323, 160] width 411 height 280
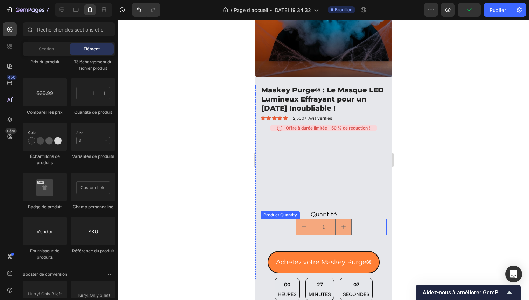
click at [318, 220] on input "1" at bounding box center [323, 226] width 24 height 15
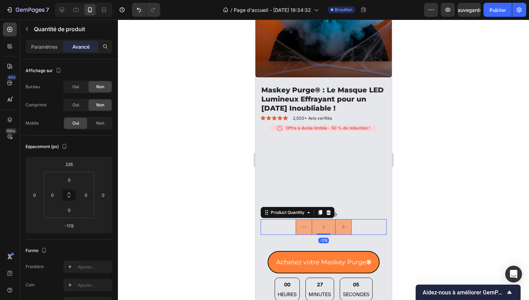
click at [54, 53] on div "Paramètres Avancé" at bounding box center [69, 47] width 87 height 14
click at [53, 50] on div "Paramètres" at bounding box center [44, 46] width 35 height 11
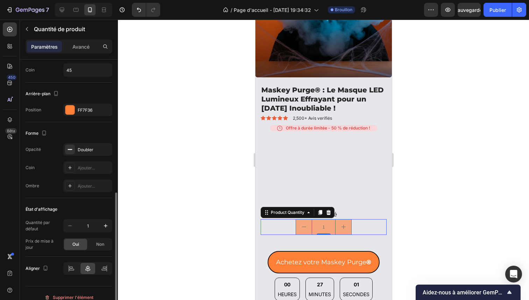
scroll to position [316, 0]
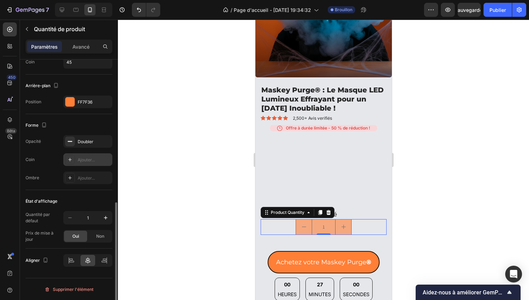
click at [80, 159] on font "Ajouter..." at bounding box center [86, 159] width 17 height 5
click at [91, 138] on div "Doubler" at bounding box center [88, 141] width 20 height 6
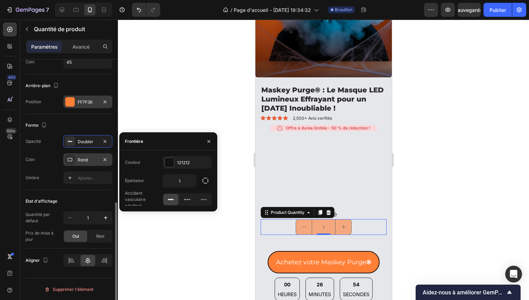
click at [71, 100] on div at bounding box center [69, 101] width 9 height 9
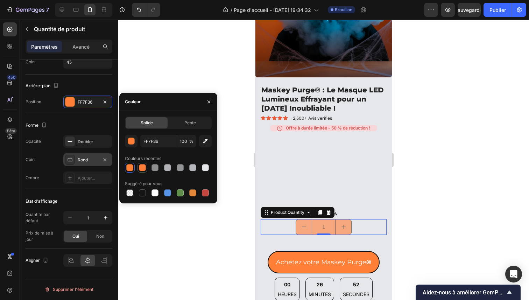
click at [143, 169] on div at bounding box center [142, 167] width 7 height 7
click at [130, 168] on div at bounding box center [129, 167] width 7 height 7
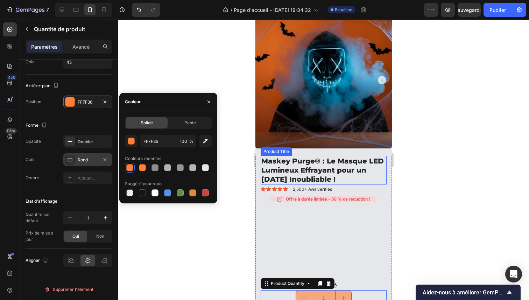
scroll to position [594, 0]
click at [207, 142] on icon "button" at bounding box center [205, 140] width 7 height 7
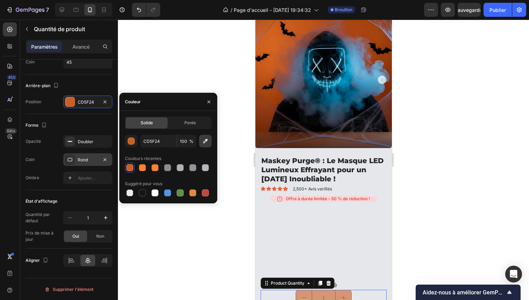
click at [205, 143] on icon "button" at bounding box center [205, 140] width 7 height 7
click at [188, 142] on input "100" at bounding box center [186, 141] width 19 height 13
click at [61, 156] on div "Coin Rond" at bounding box center [69, 159] width 87 height 13
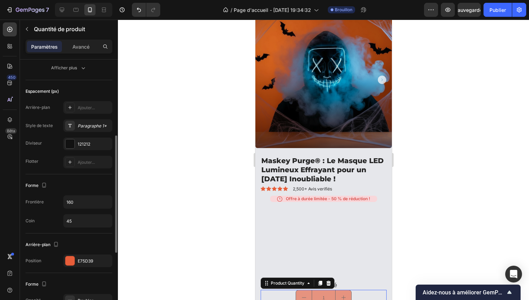
scroll to position [160, 0]
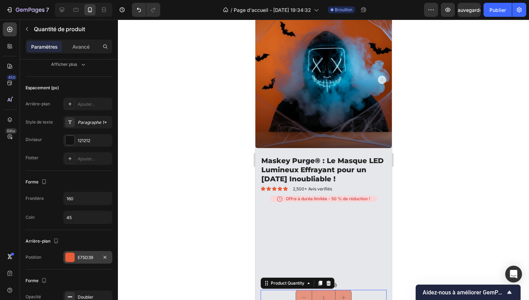
click at [68, 256] on div at bounding box center [69, 256] width 9 height 9
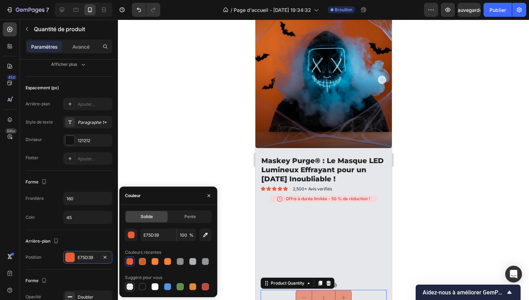
click at [130, 286] on div at bounding box center [129, 286] width 7 height 7
type input "000000"
type input "0"
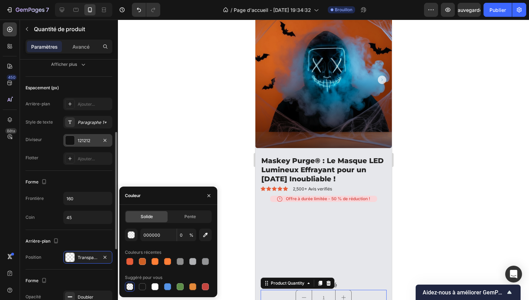
click at [72, 142] on div at bounding box center [69, 140] width 9 height 9
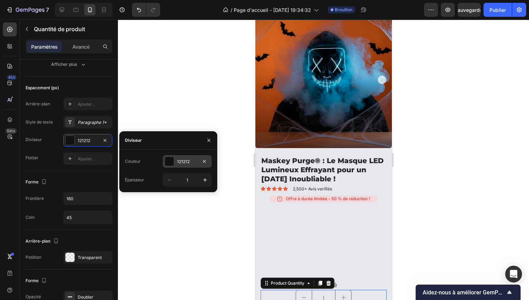
click at [172, 156] on div "121212" at bounding box center [187, 161] width 49 height 13
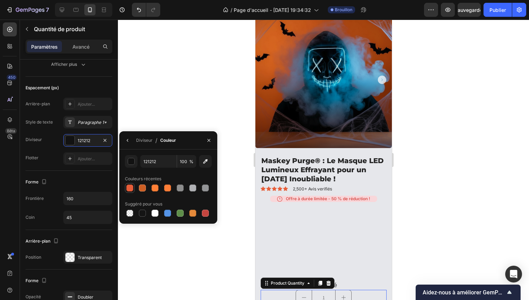
click at [129, 185] on div at bounding box center [129, 187] width 7 height 7
type input "E75D39"
click at [207, 142] on icon "button" at bounding box center [209, 140] width 6 height 6
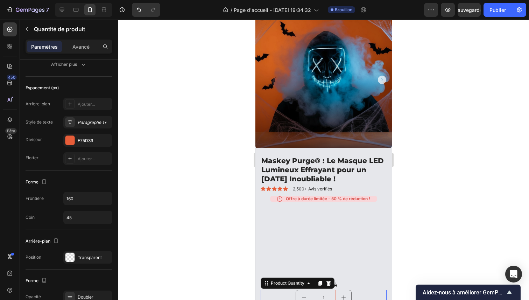
click at [206, 171] on div at bounding box center [323, 160] width 411 height 280
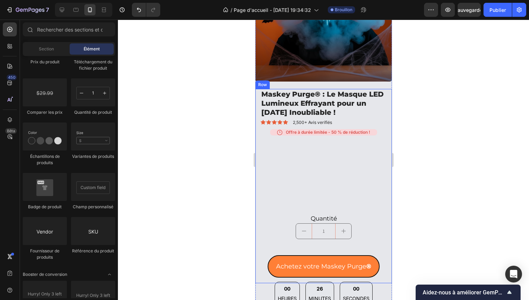
scroll to position [662, 0]
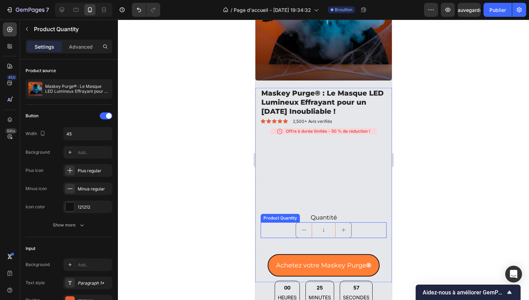
click at [286, 222] on div "1" at bounding box center [323, 230] width 126 height 16
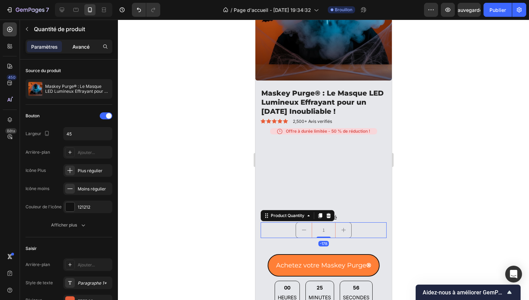
click at [77, 47] on font "Avancé" at bounding box center [80, 47] width 17 height 6
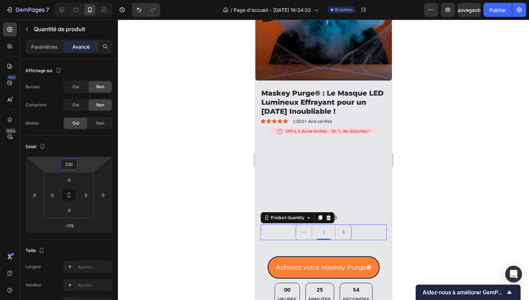
type input "228"
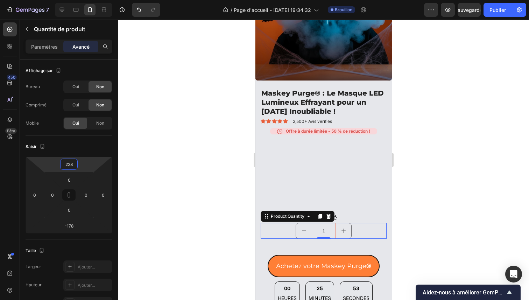
click at [81, 0] on html "7 / Page d'accueil - [DATE] 19:34:32 Brouillon Aperçu Sauvegarder Publier 450 B…" at bounding box center [264, 0] width 529 height 0
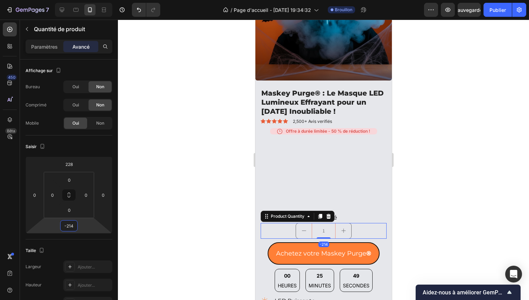
type input "-216"
drag, startPoint x: 84, startPoint y: 229, endPoint x: 86, endPoint y: 235, distance: 6.9
click at [86, 0] on html "7 / Page d'accueil - [DATE] 19:34:32 Brouillon Aperçu Sauvegarder Publier 450 B…" at bounding box center [264, 0] width 529 height 0
click at [151, 221] on div at bounding box center [323, 160] width 411 height 280
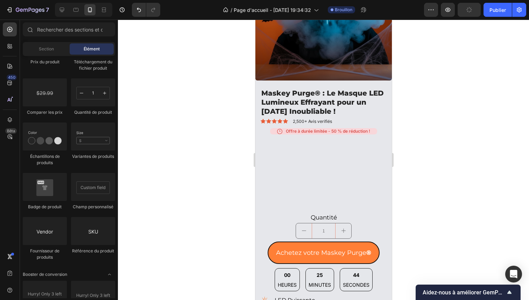
click at [452, 126] on div at bounding box center [323, 160] width 411 height 280
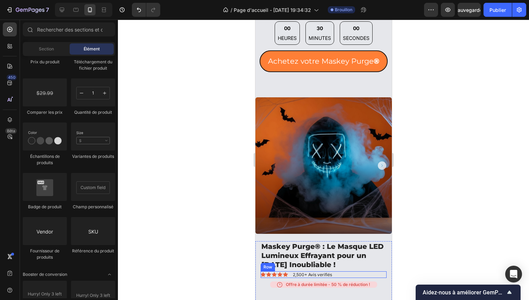
scroll to position [507, 0]
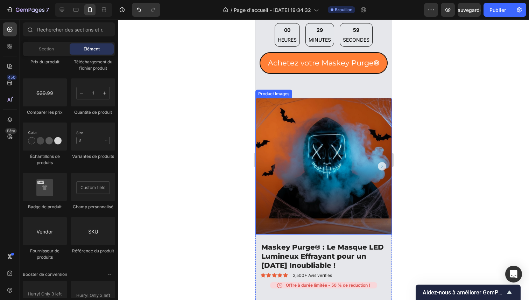
click at [374, 165] on img at bounding box center [323, 166] width 136 height 136
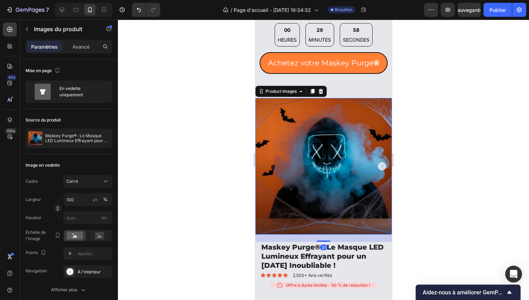
click at [377, 162] on icon "Carousel Next Arrow" at bounding box center [381, 166] width 8 height 8
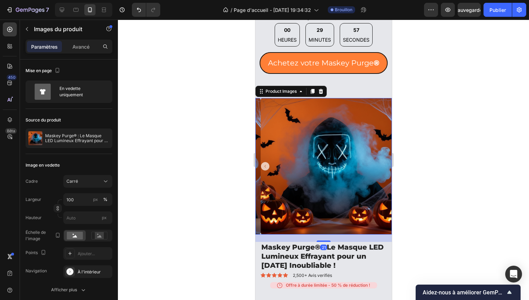
click at [265, 162] on icon "Carousel Back Arrow" at bounding box center [264, 166] width 8 height 8
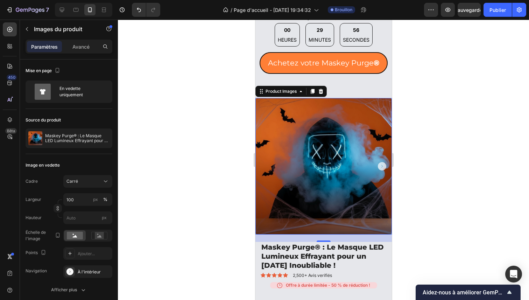
click at [435, 124] on div at bounding box center [323, 160] width 411 height 280
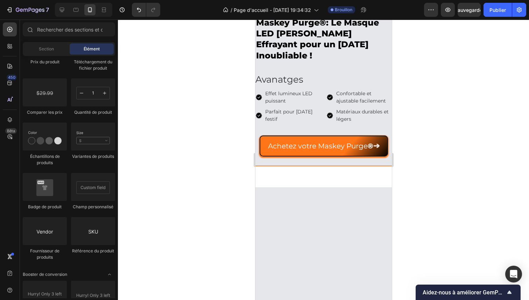
scroll to position [50, 0]
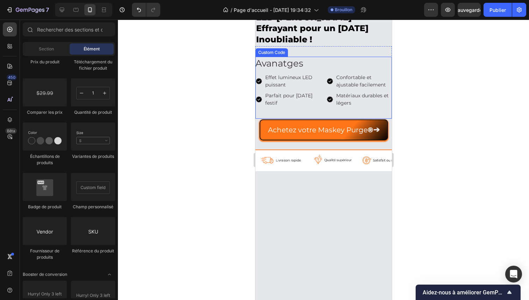
click at [294, 70] on h2 "Avanatges" at bounding box center [323, 64] width 136 height 14
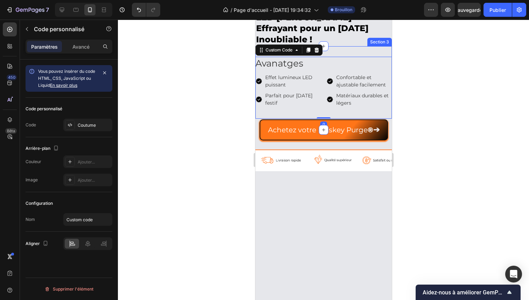
click at [435, 161] on div at bounding box center [323, 160] width 411 height 280
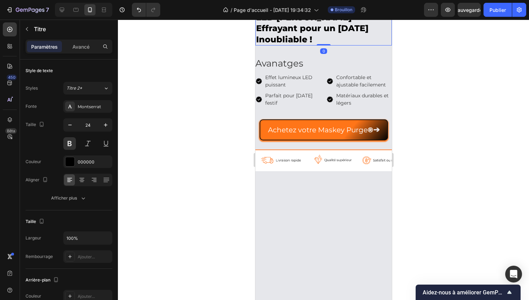
click at [316, 44] on strong ": Le Masque LED [PERSON_NAME] Effrayant pour un [DATE] Inoubliable !" at bounding box center [317, 22] width 123 height 43
click at [83, 182] on icon at bounding box center [81, 179] width 7 height 7
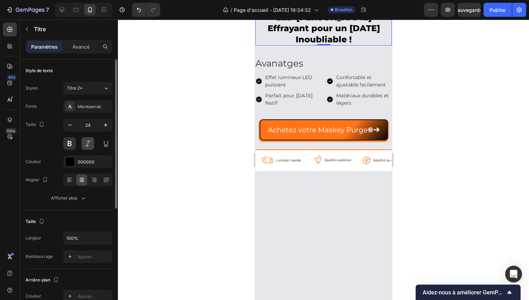
click at [86, 143] on button at bounding box center [87, 143] width 13 height 13
click at [75, 144] on button at bounding box center [69, 143] width 13 height 13
click at [90, 143] on button at bounding box center [87, 143] width 13 height 13
click at [71, 127] on icon "button" at bounding box center [69, 124] width 7 height 7
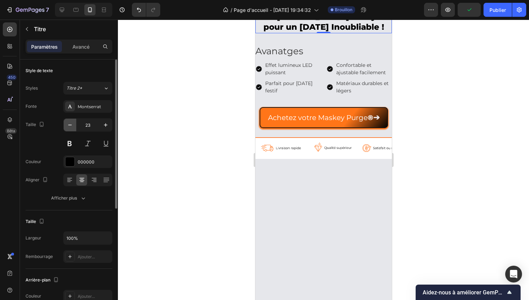
click at [71, 127] on icon "button" at bounding box center [69, 124] width 7 height 7
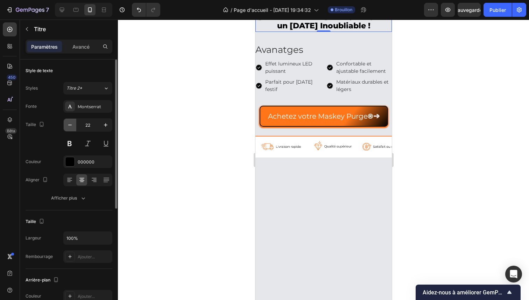
click at [71, 127] on icon "button" at bounding box center [69, 124] width 7 height 7
type input "21"
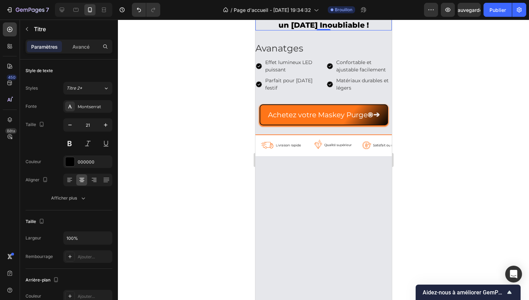
click at [232, 147] on div at bounding box center [323, 160] width 411 height 280
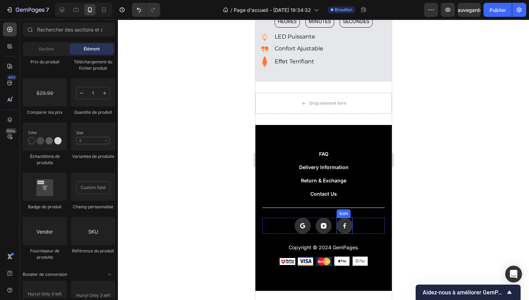
scroll to position [909, 0]
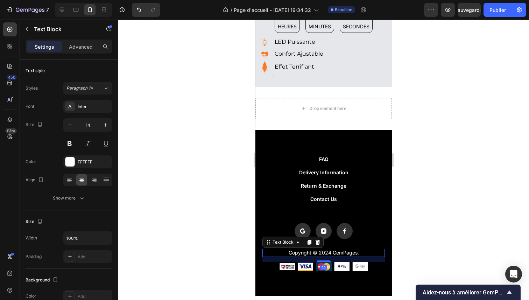
click at [325, 249] on p "Copyright © 2024 GemPages." at bounding box center [323, 252] width 121 height 6
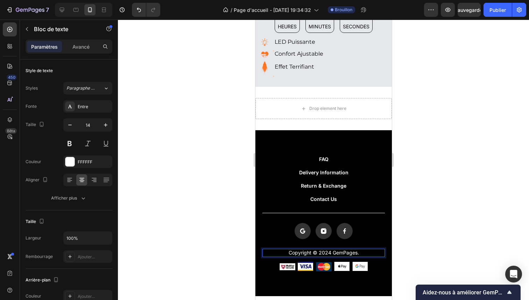
click at [325, 249] on p "Copyright © 2024 GemPages." at bounding box center [323, 252] width 121 height 6
click at [327, 249] on p "Copyright © 2024 GemPages." at bounding box center [323, 252] width 121 height 6
click at [350, 249] on p "Copyright © 2025 GemPages." at bounding box center [323, 252] width 121 height 6
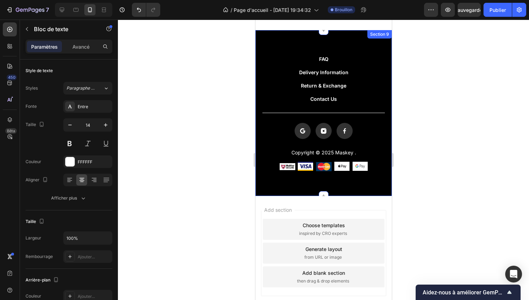
scroll to position [1009, 0]
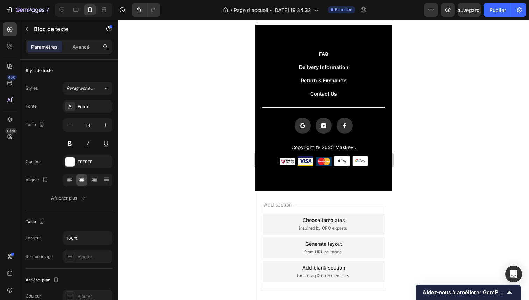
click at [348, 150] on p "Copyright © 2025 Maskey ." at bounding box center [323, 147] width 121 height 6
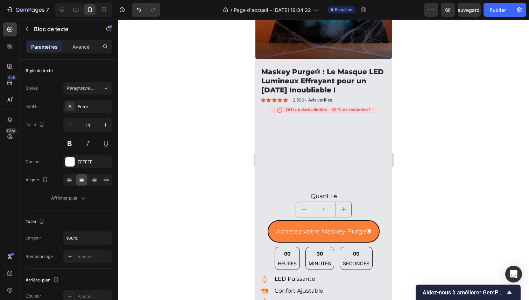
scroll to position [667, 0]
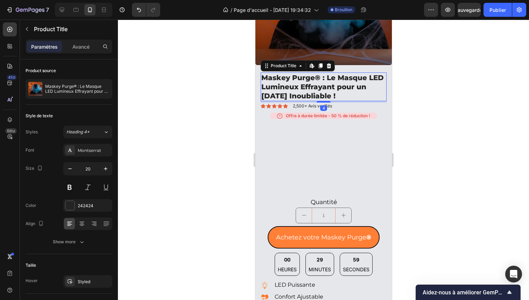
click at [317, 72] on h1 "Maskey Purge® : Le Masque LED Lumineux Effrayant pour un [DATE] Inoubliable !" at bounding box center [323, 86] width 126 height 29
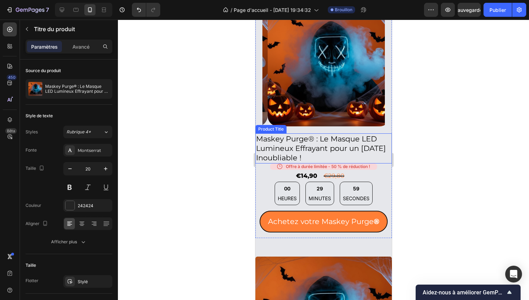
scroll to position [123, 0]
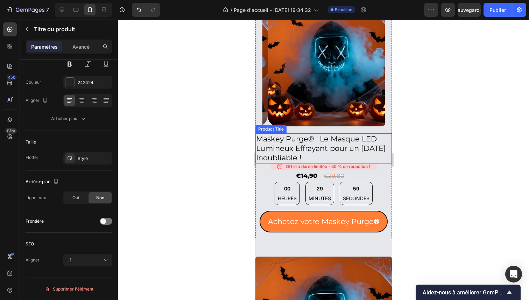
click at [307, 133] on h2 "Maskey Purge® : Le Masque LED Lumineux Effrayant pour un [DATE] Inoubliable !" at bounding box center [323, 148] width 136 height 30
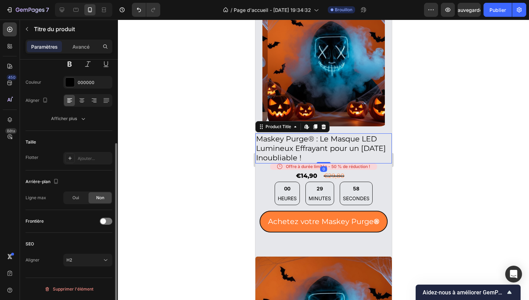
click at [309, 133] on h2 "Maskey Purge® : Le Masque LED Lumineux Effrayant pour un [DATE] Inoubliable !" at bounding box center [323, 148] width 136 height 30
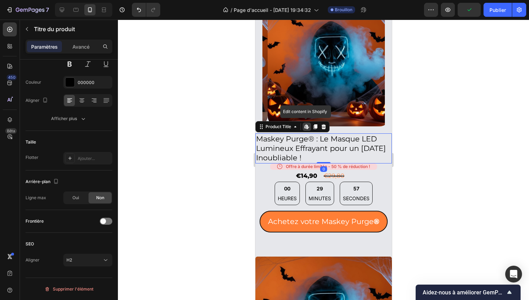
click at [311, 134] on h2 "Maskey Purge® : Le Masque LED Lumineux Effrayant pour un [DATE] Inoubliable !" at bounding box center [323, 148] width 136 height 30
click at [314, 135] on h2 "Maskey Purge® : Le Masque LED Lumineux Effrayant pour un [DATE] Inoubliable !" at bounding box center [323, 148] width 136 height 30
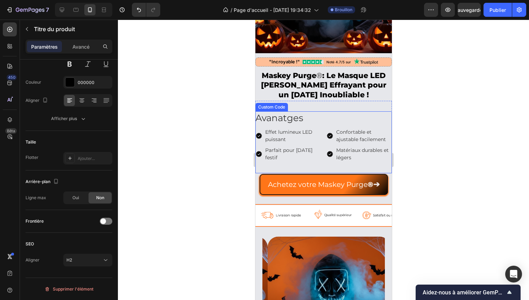
scroll to position [108, 0]
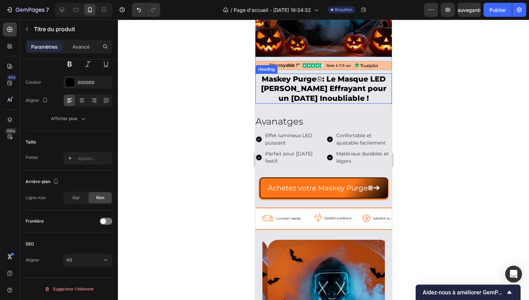
click at [316, 77] on h2 "Maskey Purge ® : Le Masque LED Lumineux Effrayant pour un [DATE] Inoubliable !" at bounding box center [323, 88] width 136 height 30
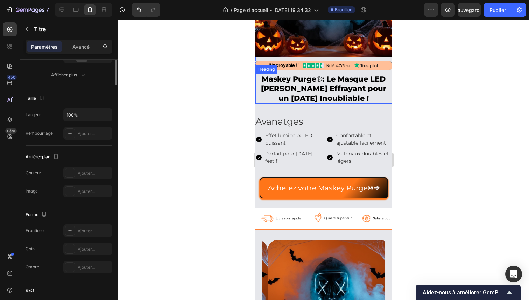
scroll to position [0, 0]
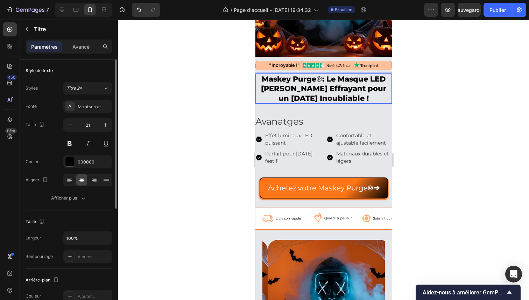
click at [316, 77] on h2 "Maskey Purge ® : Le Masque LED Lumineux Effrayant pour un [DATE] Inoubliable !" at bounding box center [323, 88] width 136 height 30
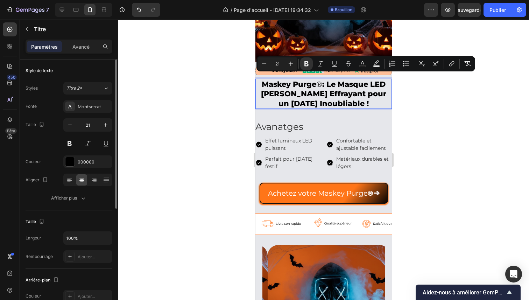
click at [315, 79] on p "Maskey Purge ® : Le Masque LED Lumineux Effrayant pour un [DATE] Inoubliable !" at bounding box center [323, 93] width 135 height 29
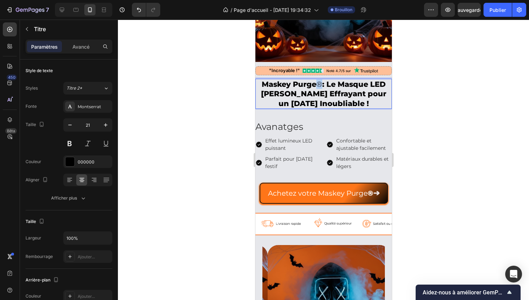
click at [315, 79] on p "Maskey Purge ® : Le Masque LED Lumineux Effrayant pour un [DATE] Inoubliable !" at bounding box center [323, 93] width 135 height 29
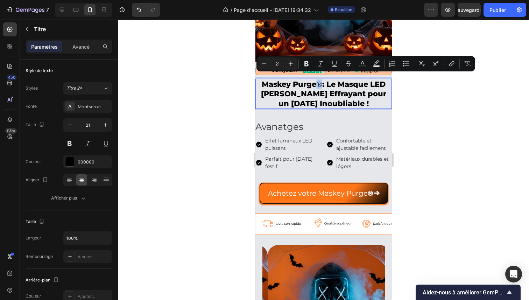
copy p "®"
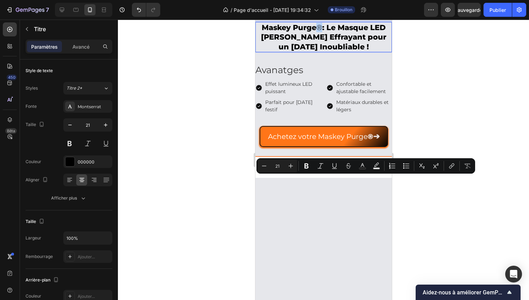
type input "16"
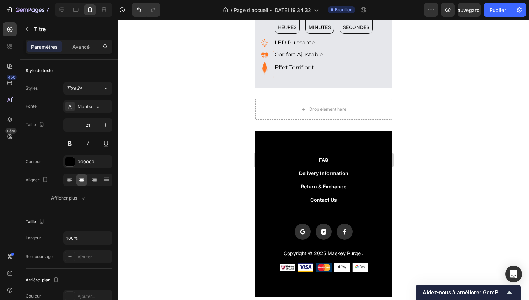
scroll to position [921, 0]
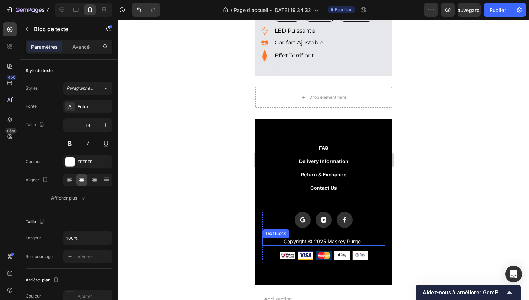
click at [354, 238] on p "Copyright © 2025 Maskey Purge ." at bounding box center [323, 241] width 121 height 6
click at [355, 238] on p "Copyright © 2025 Maskey Purge ." at bounding box center [323, 241] width 121 height 6
click at [443, 213] on div at bounding box center [323, 160] width 411 height 280
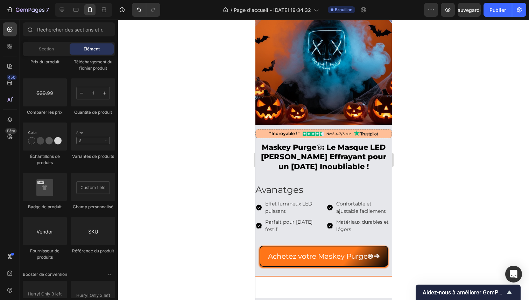
scroll to position [0, 0]
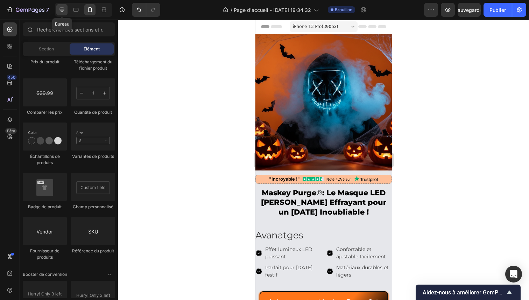
click at [65, 7] on div at bounding box center [61, 9] width 11 height 11
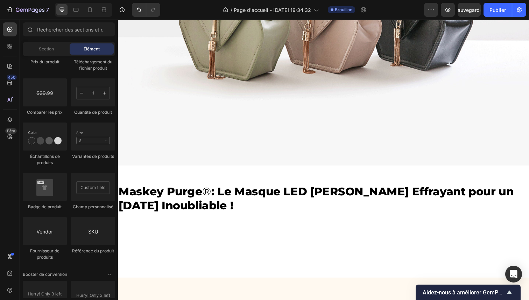
scroll to position [189, 0]
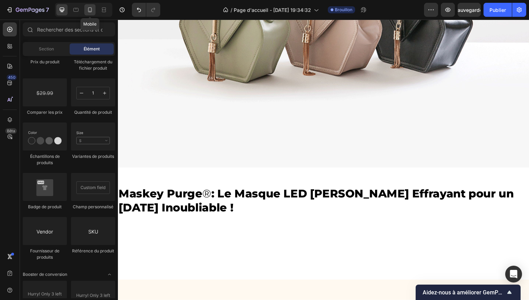
click at [87, 8] on icon at bounding box center [89, 9] width 7 height 7
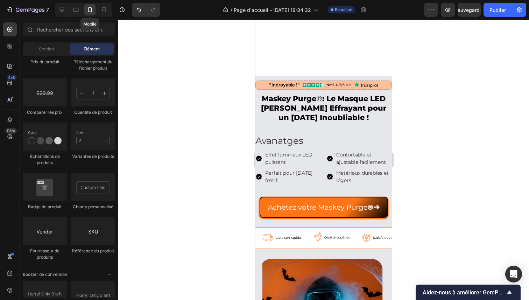
scroll to position [247, 0]
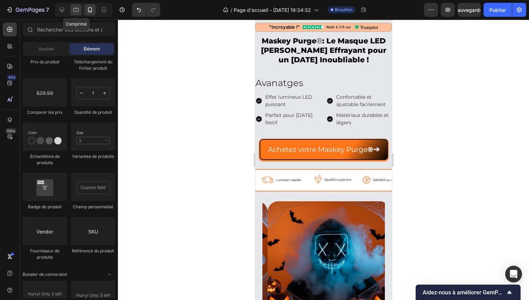
click at [79, 8] on icon at bounding box center [75, 9] width 7 height 7
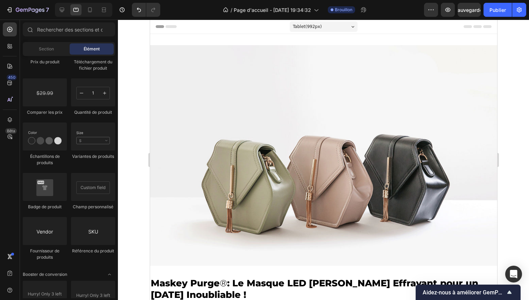
click at [91, 3] on div at bounding box center [83, 10] width 57 height 14
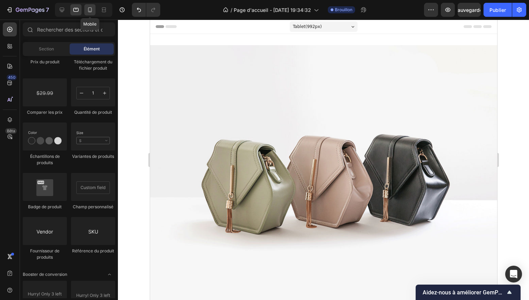
click at [91, 8] on icon at bounding box center [89, 9] width 7 height 7
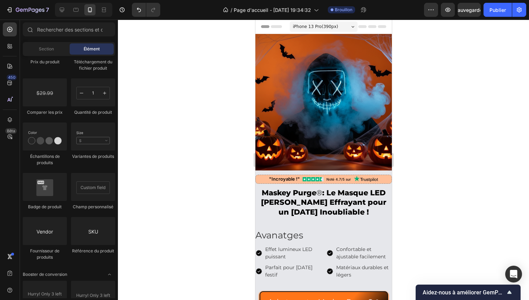
click at [329, 31] on div "iPhone 13 Pro ( 390 px)" at bounding box center [323, 26] width 68 height 10
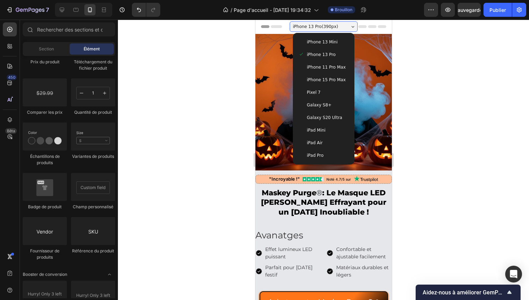
click at [324, 77] on span "iPhone 15 Pro Max" at bounding box center [325, 79] width 39 height 7
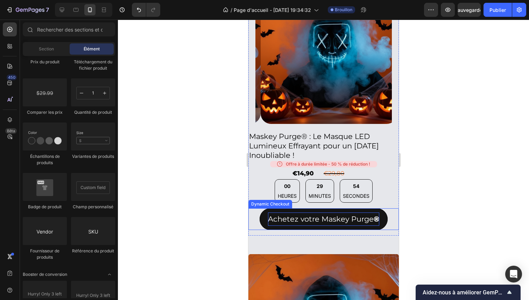
scroll to position [376, 0]
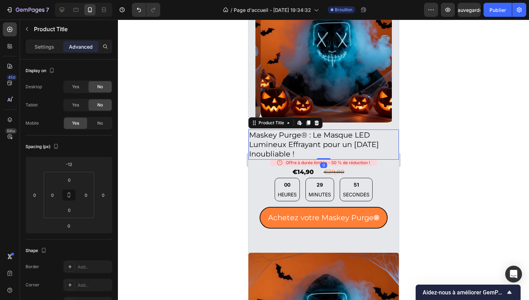
click at [300, 149] on h2 "Maskey Purge® : Le Masque LED Lumineux Effrayant pour un [DATE] Inoubliable !" at bounding box center [323, 144] width 150 height 30
click at [42, 34] on div "Titre du produit" at bounding box center [65, 29] width 91 height 18
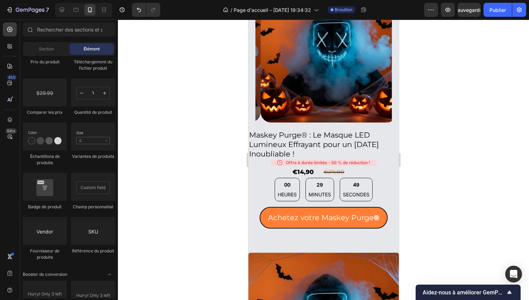
click at [203, 122] on div at bounding box center [323, 160] width 411 height 280
click at [199, 121] on div at bounding box center [323, 160] width 411 height 280
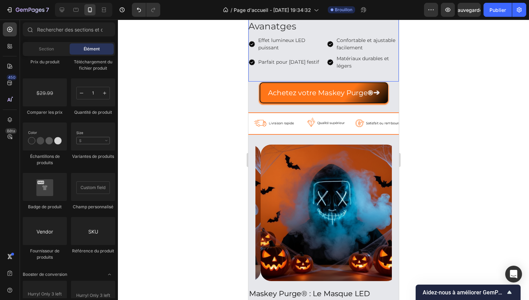
scroll to position [218, 0]
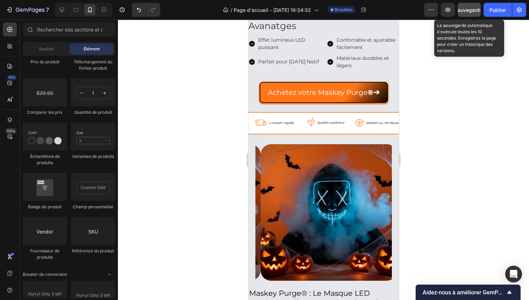
click at [474, 12] on font "Sauvegarder" at bounding box center [469, 10] width 30 height 6
